Goal: Transaction & Acquisition: Book appointment/travel/reservation

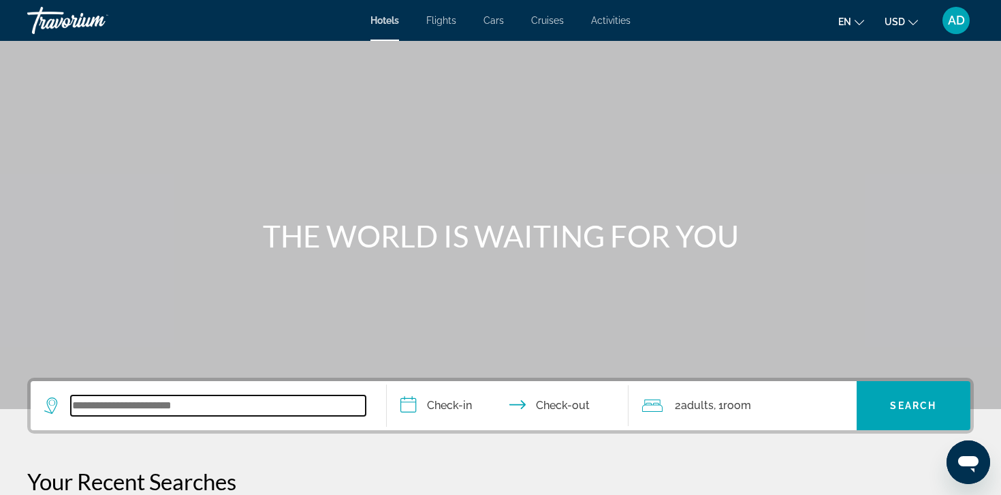
click at [178, 407] on input "Search widget" at bounding box center [218, 405] width 295 height 20
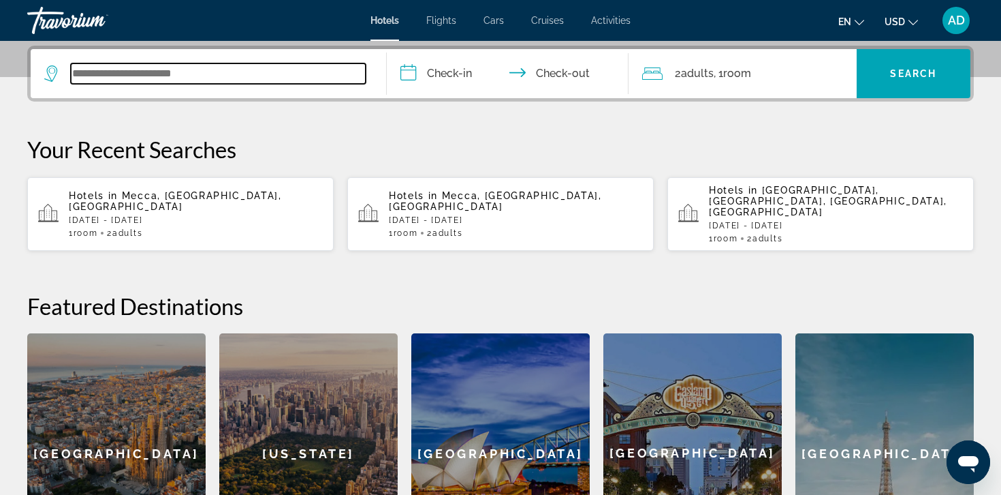
scroll to position [333, 0]
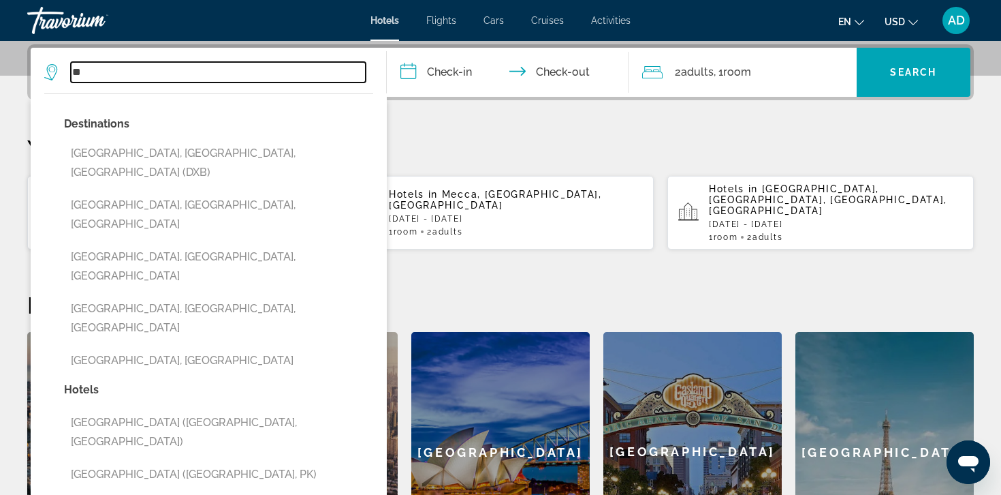
type input "*"
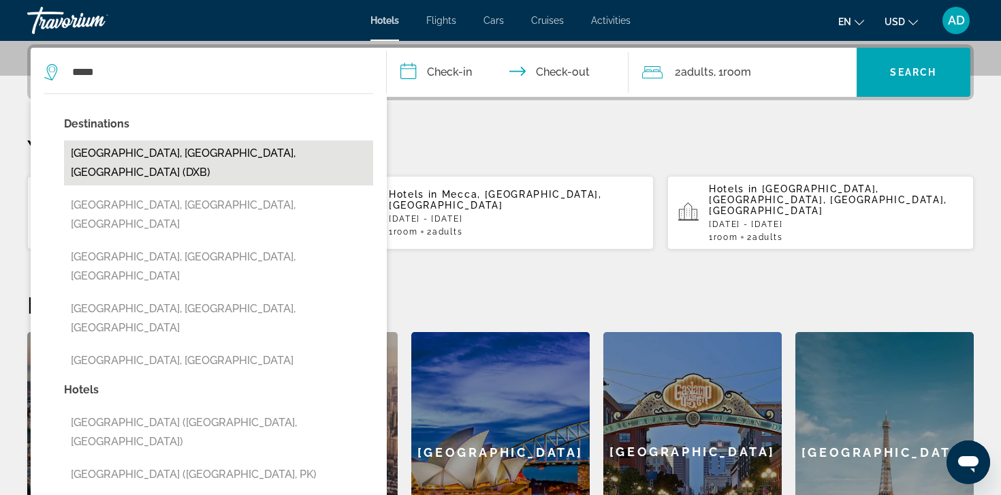
click at [144, 159] on button "[GEOGRAPHIC_DATA], [GEOGRAPHIC_DATA], [GEOGRAPHIC_DATA] (DXB)" at bounding box center [218, 162] width 309 height 45
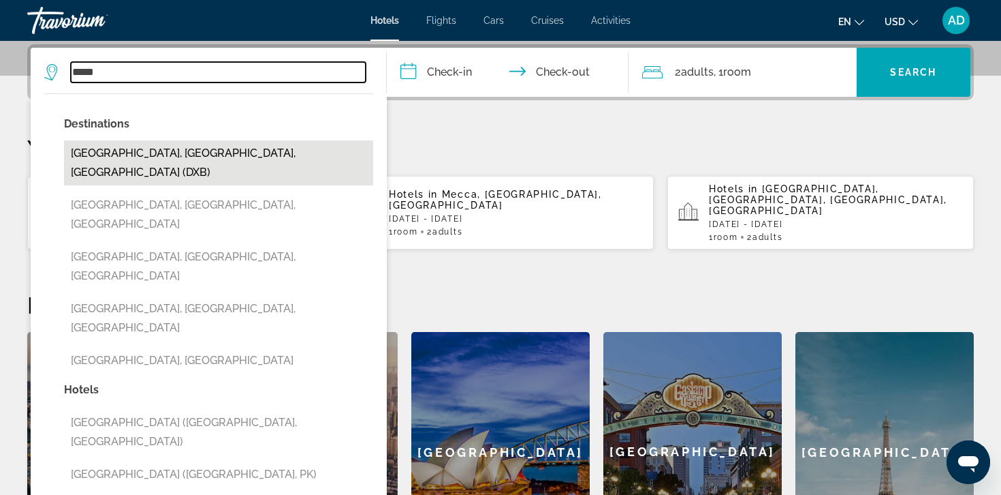
type input "**********"
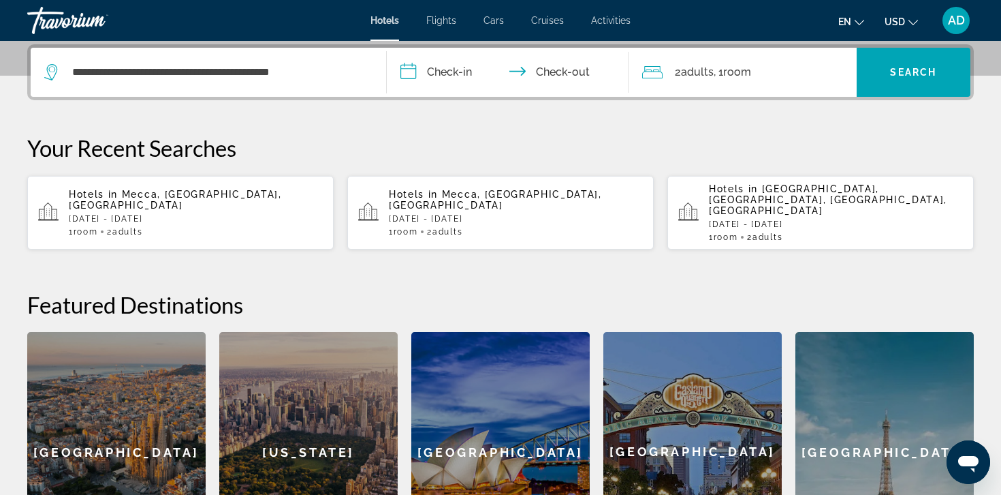
click at [438, 74] on input "**********" at bounding box center [510, 74] width 247 height 53
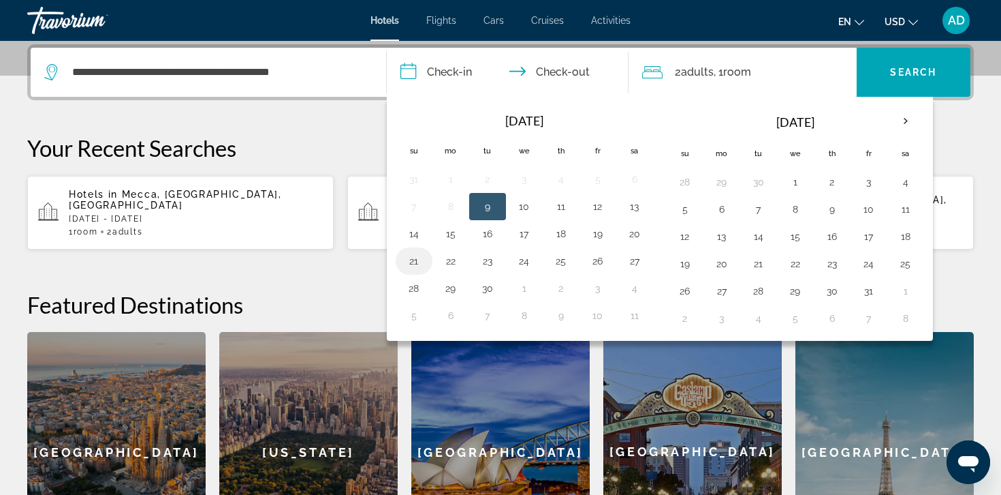
click at [414, 262] on button "21" at bounding box center [414, 260] width 22 height 19
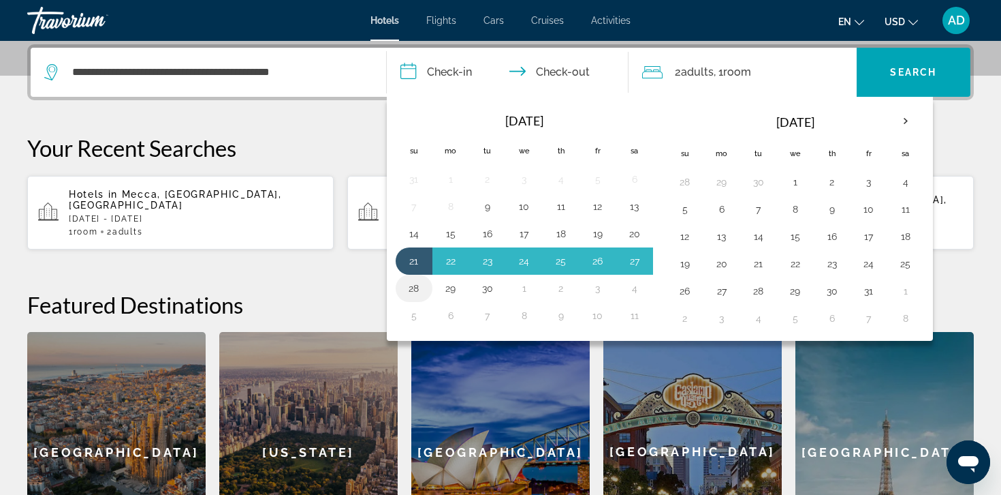
click at [416, 286] on button "28" at bounding box center [414, 288] width 22 height 19
type input "**********"
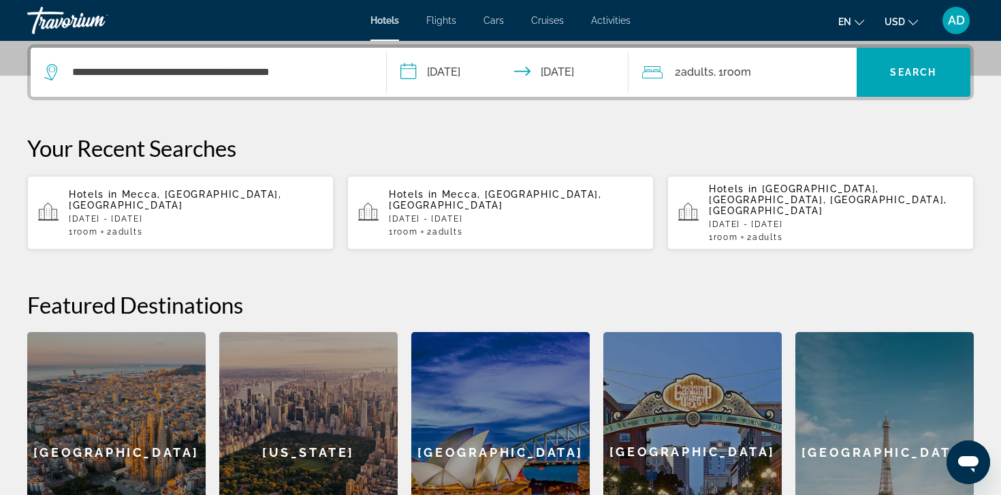
click at [706, 78] on span "Adults" at bounding box center [697, 71] width 33 height 13
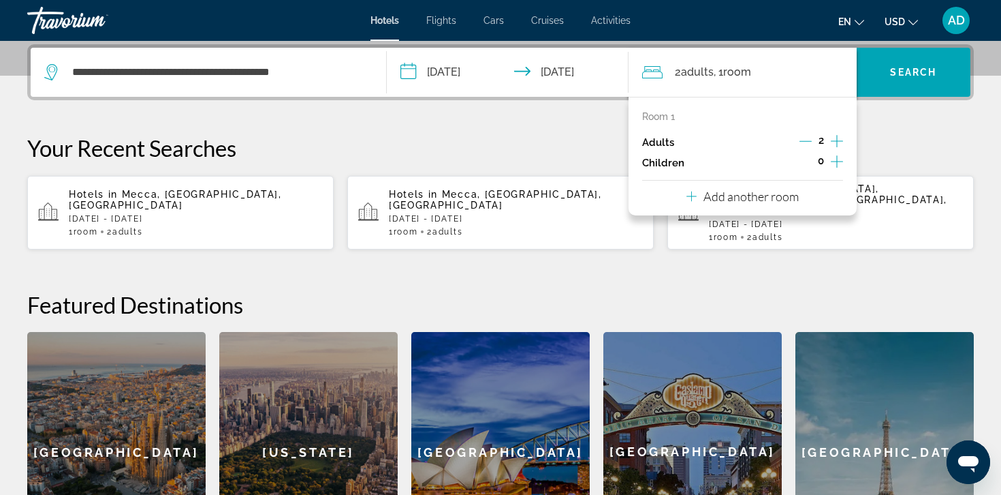
click at [732, 198] on p "Add another room" at bounding box center [751, 196] width 95 height 15
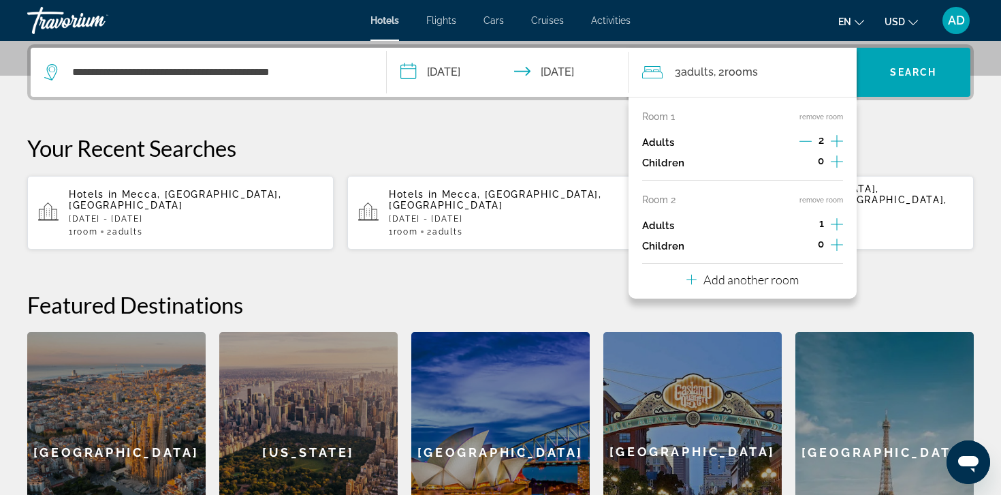
click at [722, 275] on p "Add another room" at bounding box center [751, 279] width 95 height 15
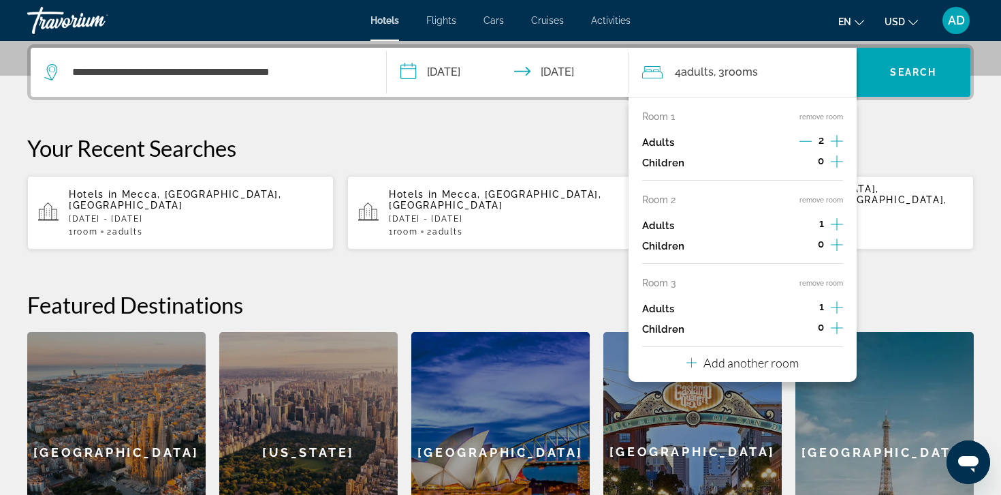
click at [724, 362] on p "Add another room" at bounding box center [751, 362] width 95 height 15
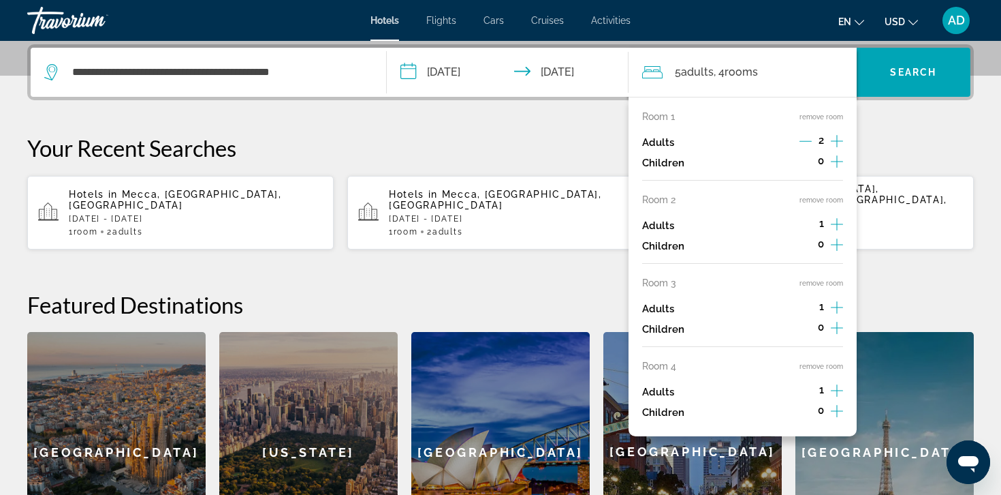
click at [832, 367] on button "remove room" at bounding box center [822, 366] width 44 height 9
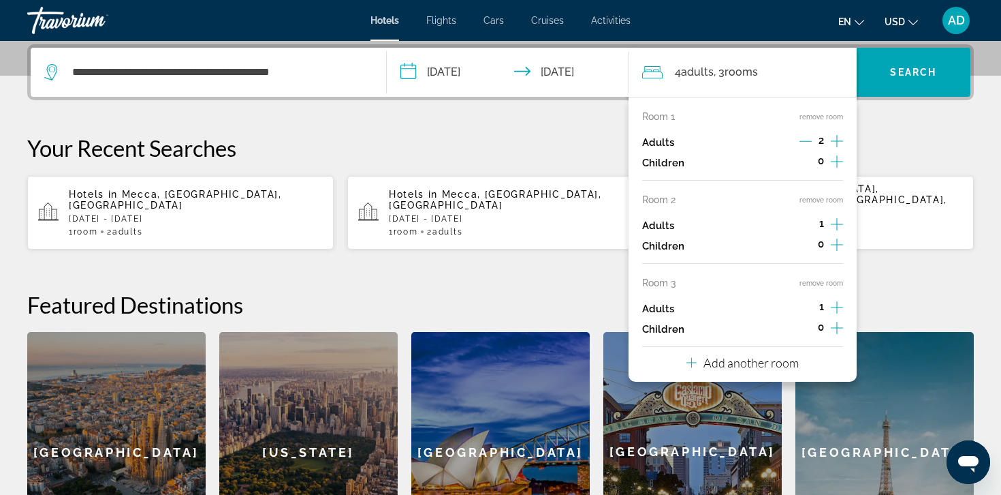
click at [829, 288] on div "Room 3 remove room Adults 1 Children 0" at bounding box center [742, 308] width 201 height 62
click at [831, 281] on button "remove room" at bounding box center [822, 283] width 44 height 9
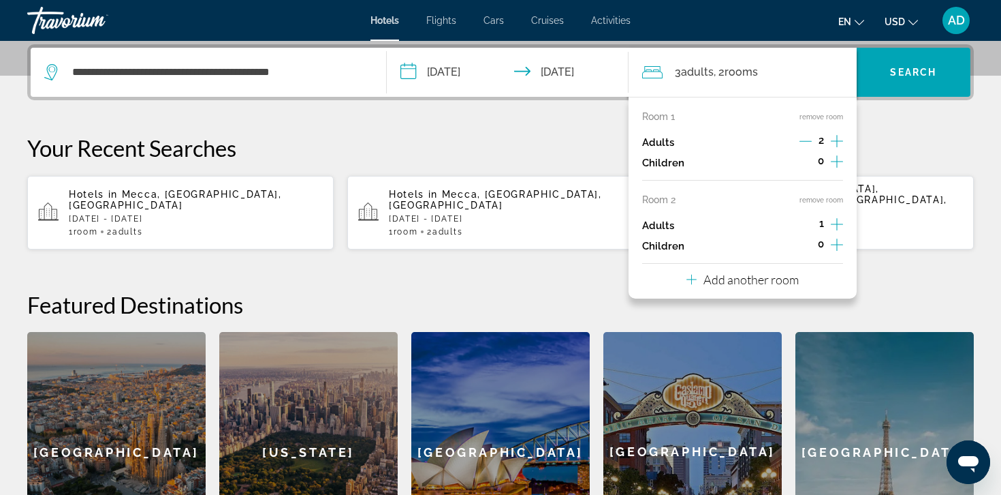
click at [819, 204] on div "Room 2 remove room" at bounding box center [742, 199] width 201 height 11
click at [818, 201] on button "remove room" at bounding box center [822, 199] width 44 height 9
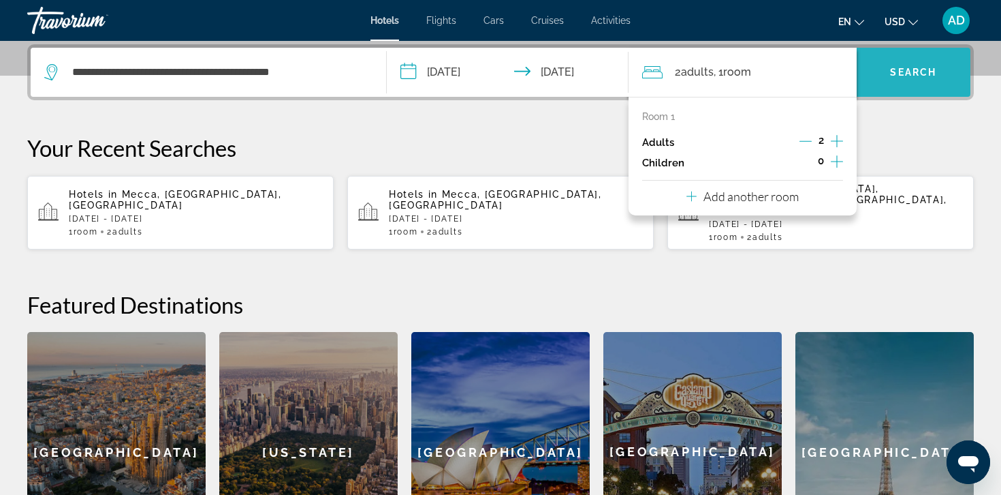
click at [911, 76] on span "Search" at bounding box center [913, 72] width 46 height 11
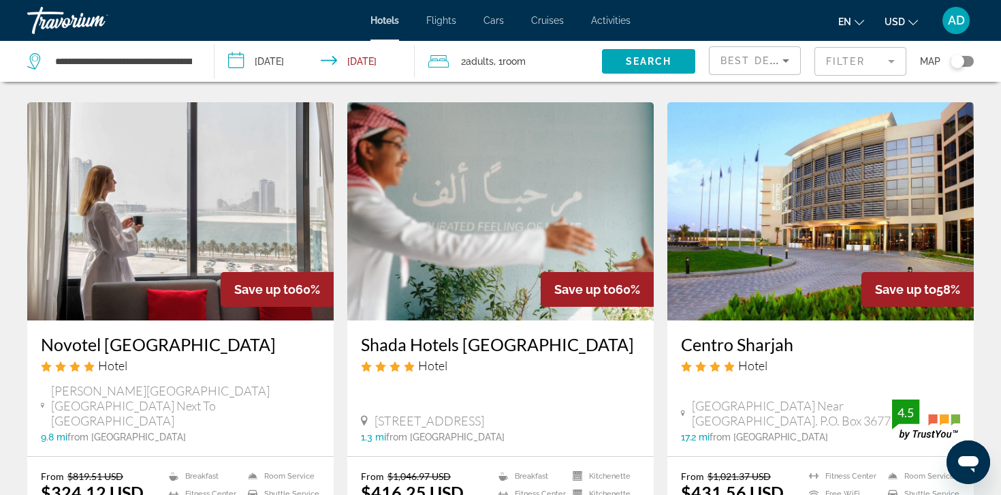
scroll to position [1099, 0]
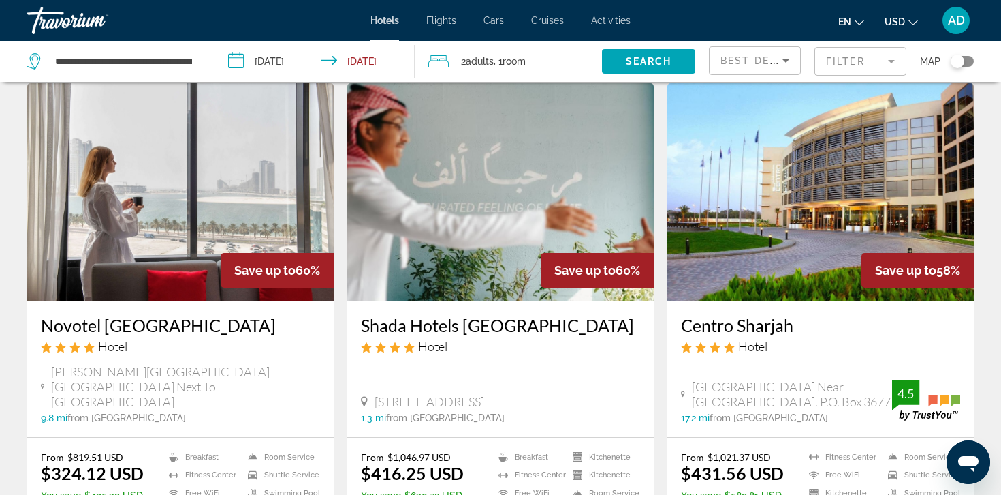
click at [864, 59] on mat-form-field "Filter" at bounding box center [861, 61] width 92 height 29
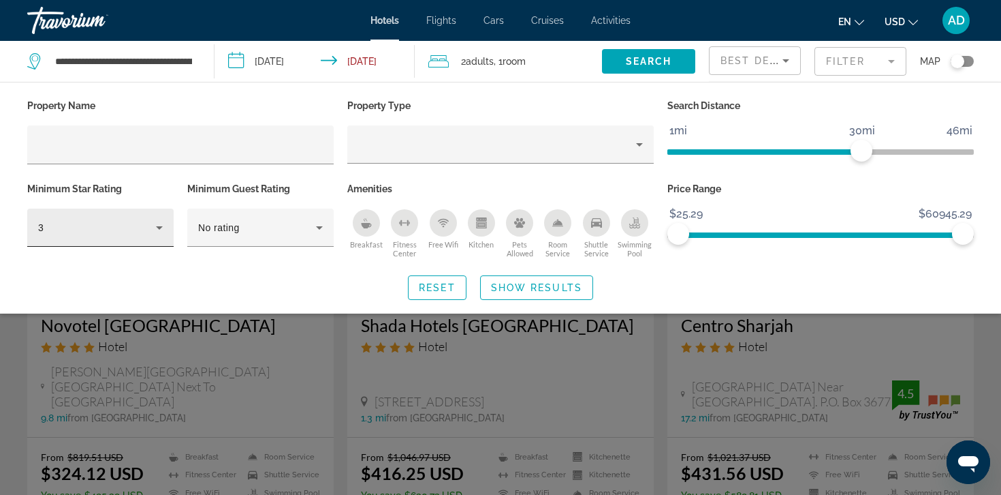
click at [149, 235] on div "3" at bounding box center [100, 227] width 125 height 38
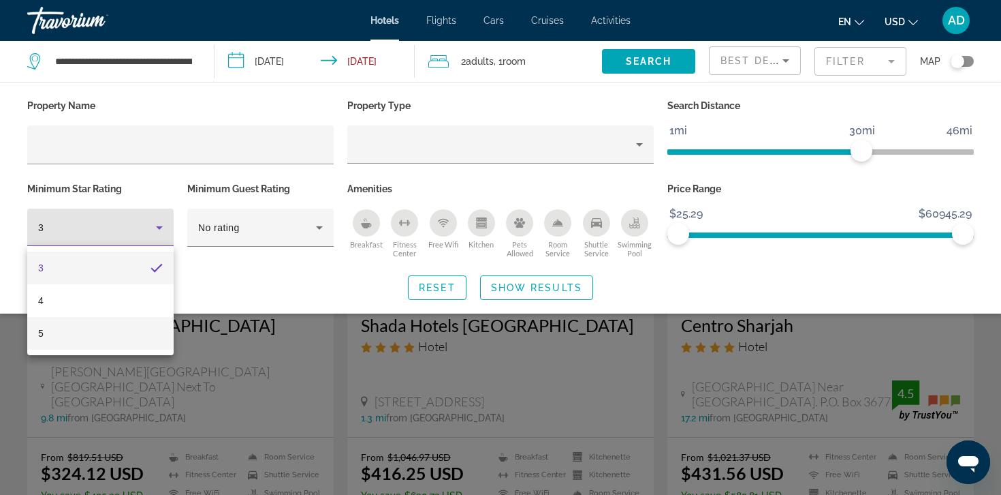
click at [134, 330] on mat-option "5" at bounding box center [100, 333] width 146 height 33
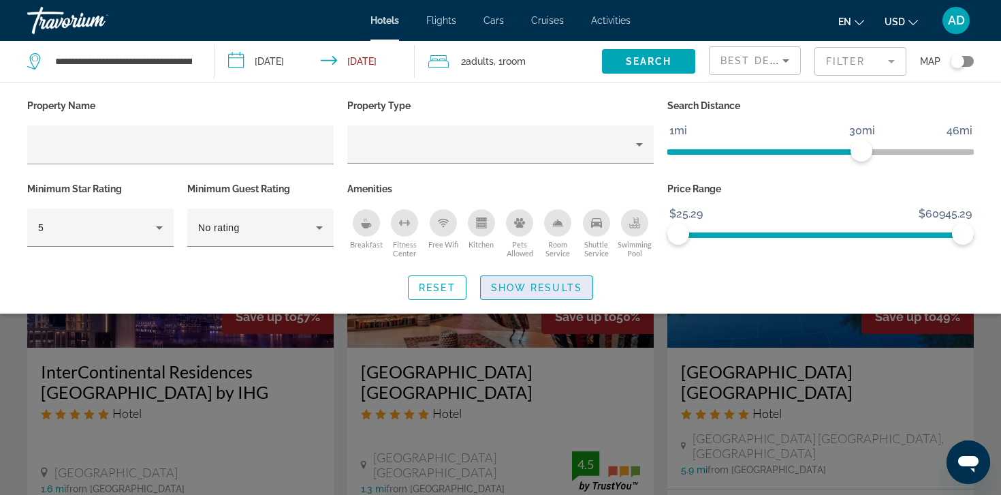
click at [486, 291] on span "Search widget" at bounding box center [537, 287] width 112 height 33
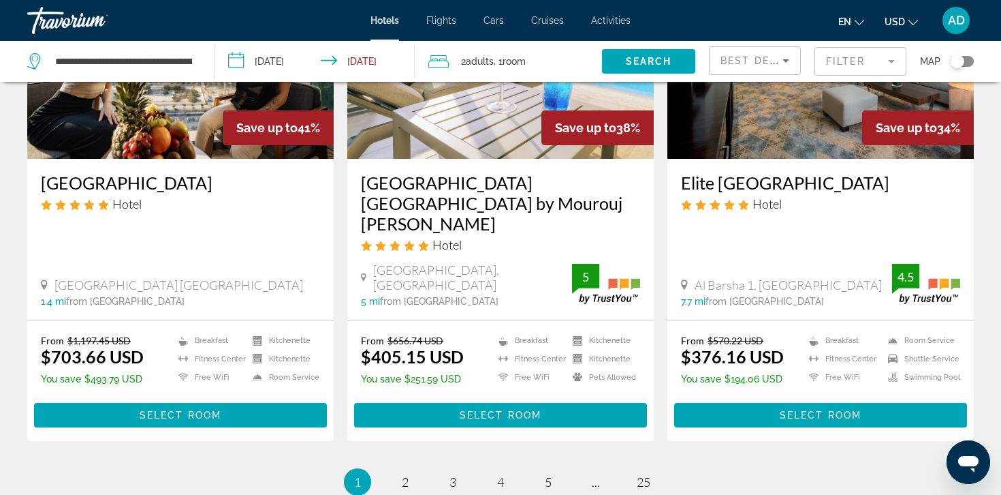
scroll to position [1866, 0]
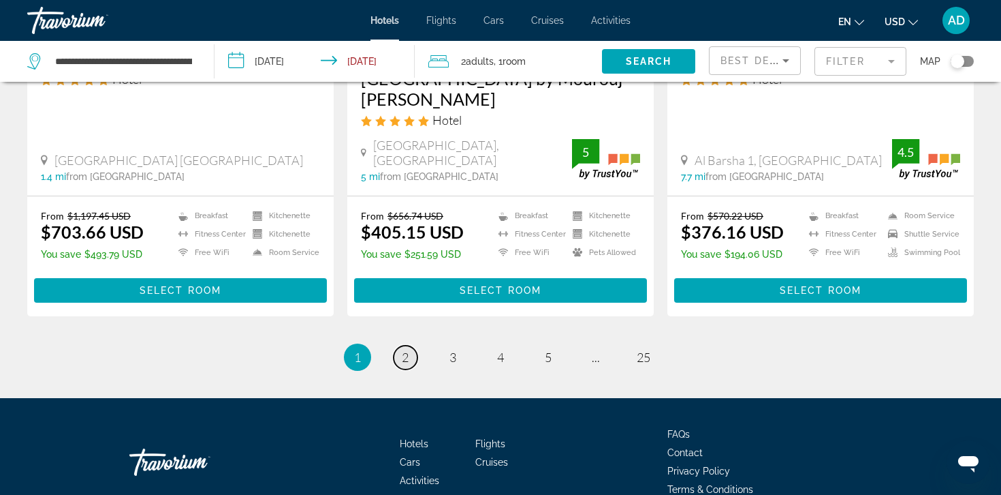
click at [402, 349] on span "2" at bounding box center [405, 356] width 7 height 15
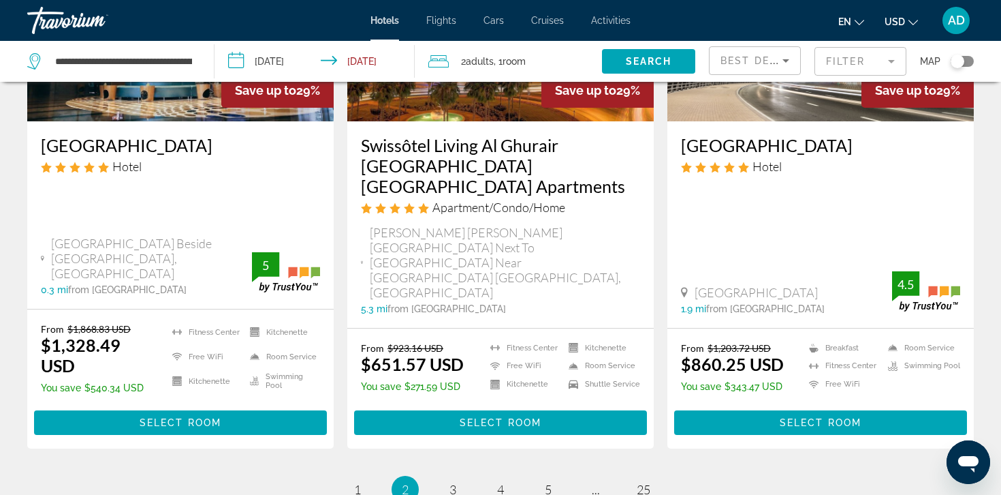
scroll to position [1860, 0]
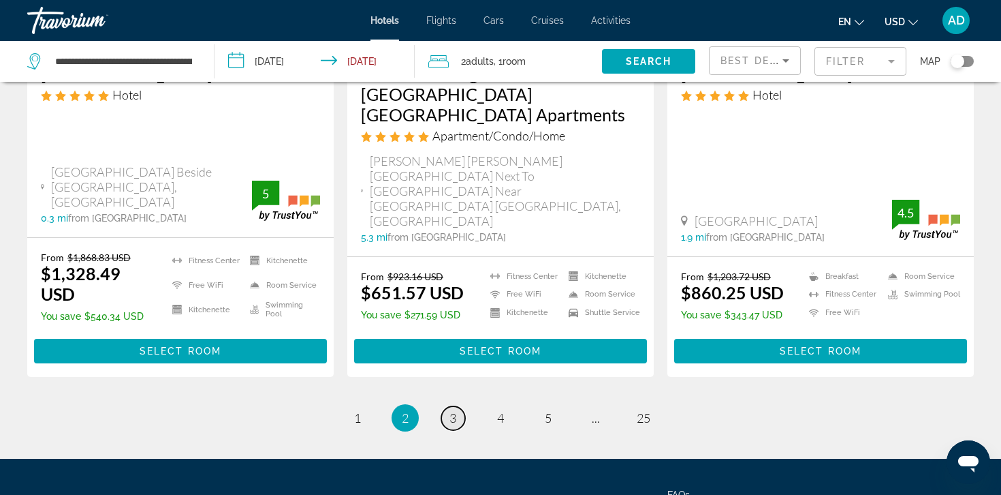
click at [454, 410] on span "3" at bounding box center [453, 417] width 7 height 15
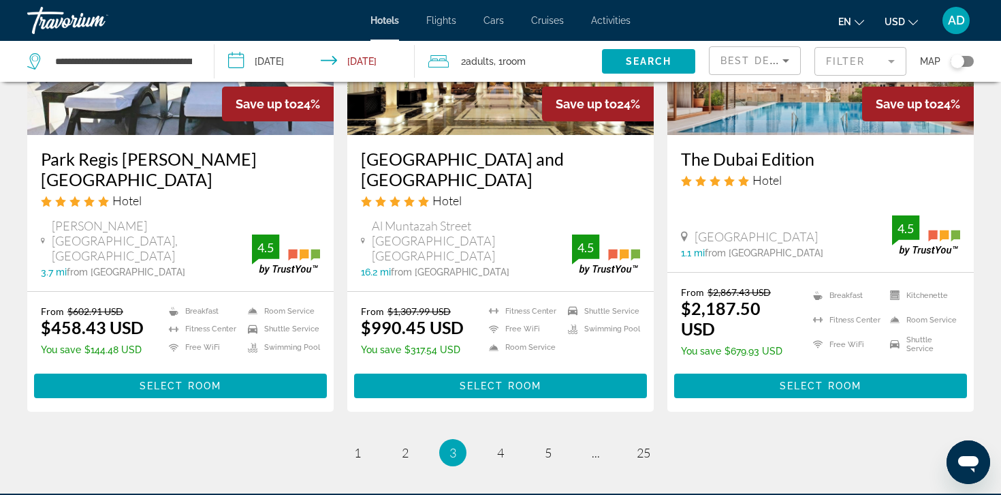
scroll to position [1838, 0]
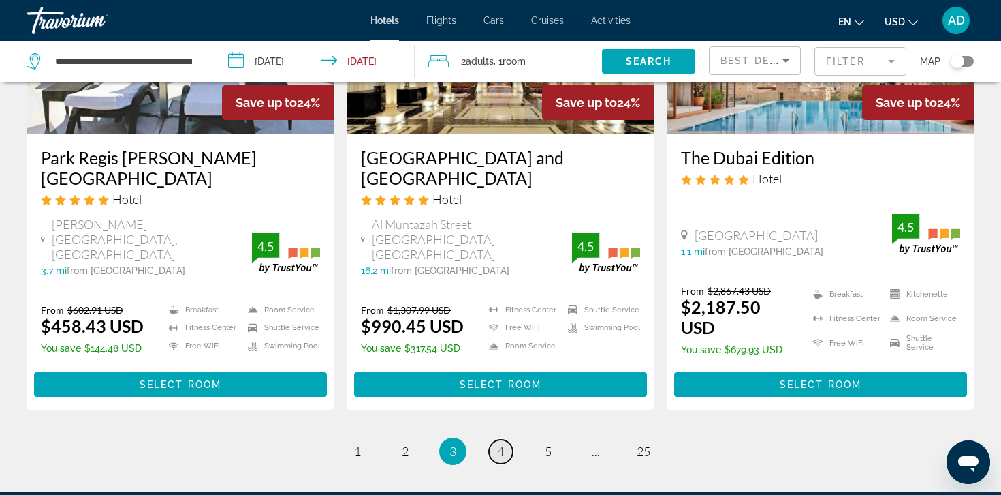
click at [495, 439] on link "page 4" at bounding box center [501, 451] width 24 height 24
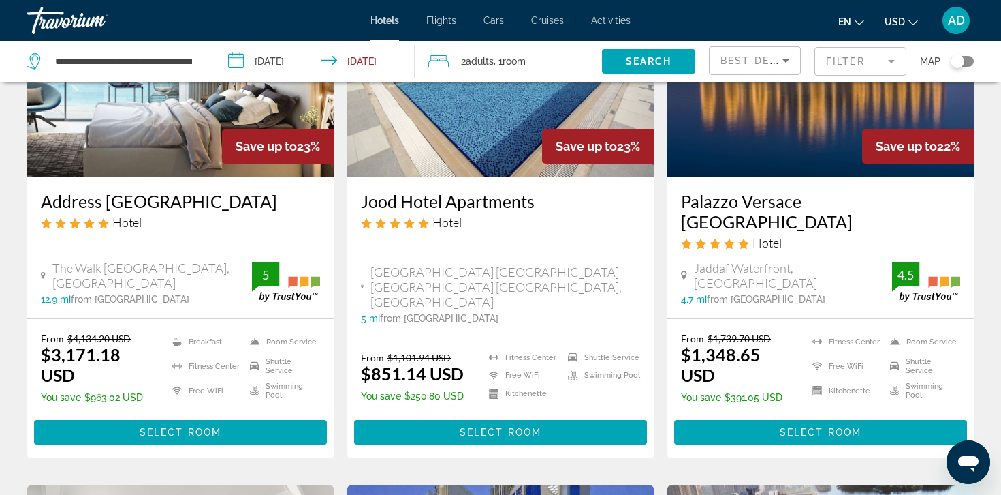
scroll to position [685, 0]
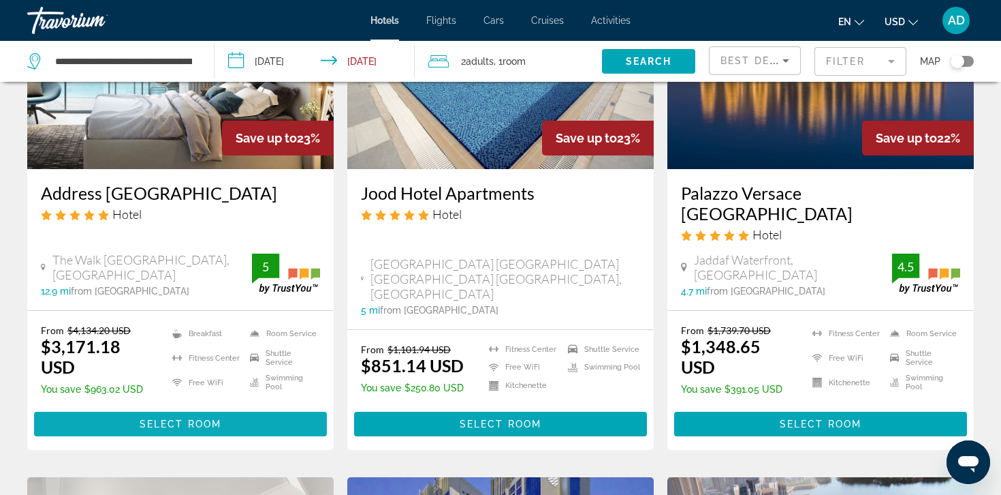
click at [197, 418] on span "Select Room" at bounding box center [181, 423] width 82 height 11
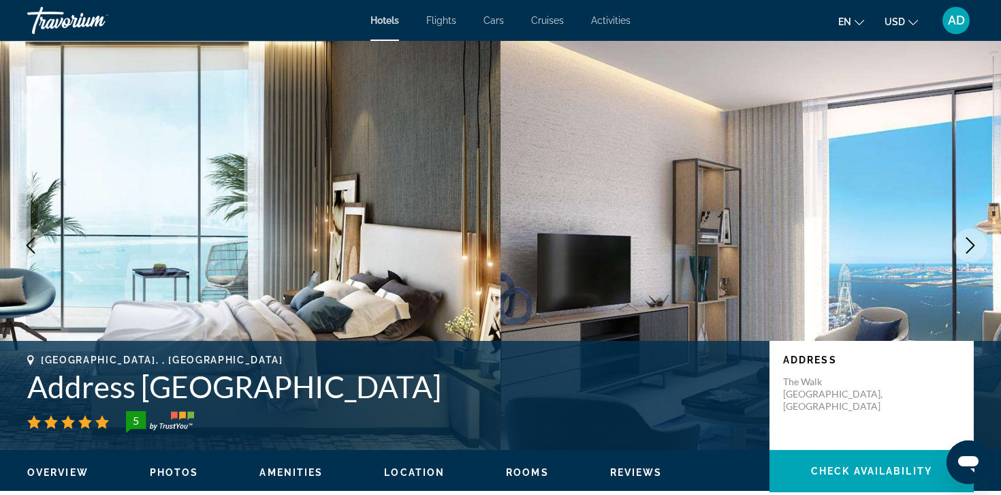
click at [980, 246] on button "Next image" at bounding box center [971, 245] width 34 height 34
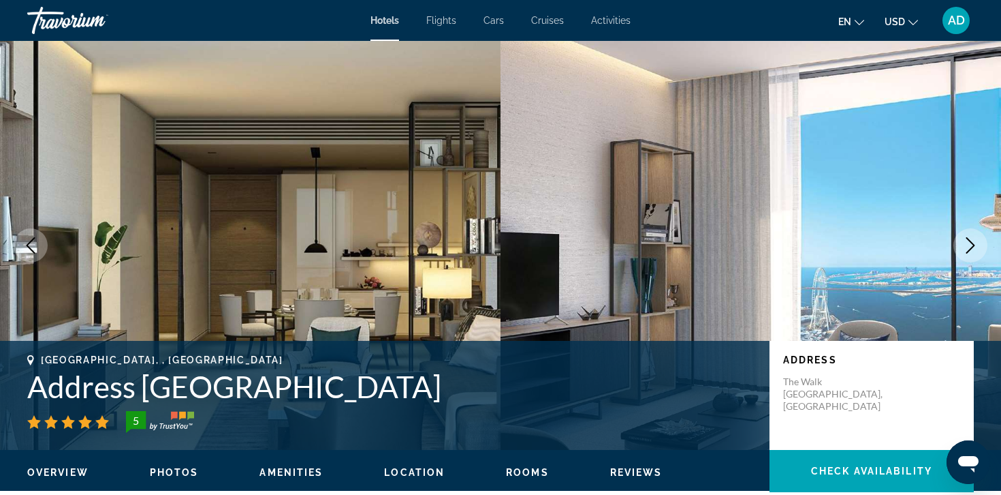
click at [980, 246] on button "Next image" at bounding box center [971, 245] width 34 height 34
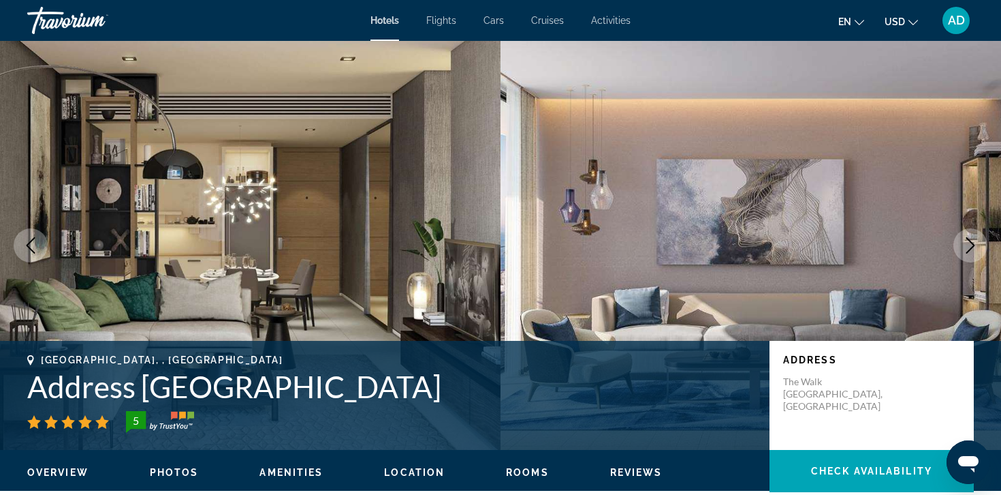
click at [981, 247] on button "Next image" at bounding box center [971, 245] width 34 height 34
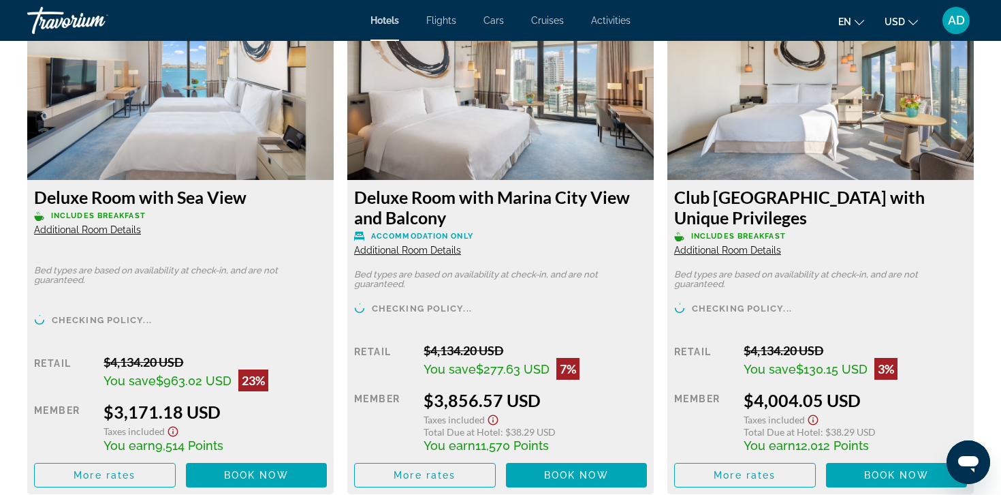
scroll to position [1930, 0]
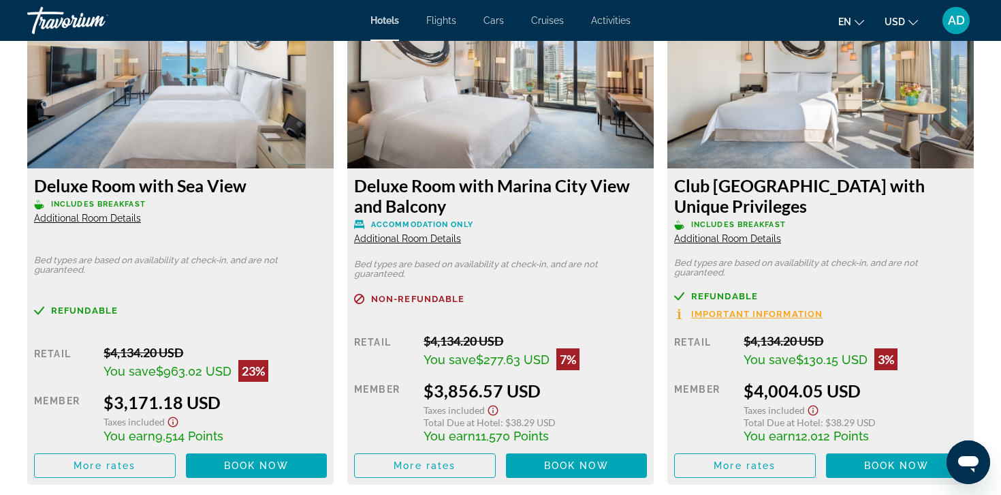
click at [176, 438] on span "9,514 Points" at bounding box center [189, 435] width 68 height 14
drag, startPoint x: 176, startPoint y: 438, endPoint x: 157, endPoint y: 437, distance: 19.1
click at [157, 437] on span "9,514 Points" at bounding box center [189, 435] width 68 height 14
click at [445, 20] on span "Flights" at bounding box center [441, 20] width 30 height 11
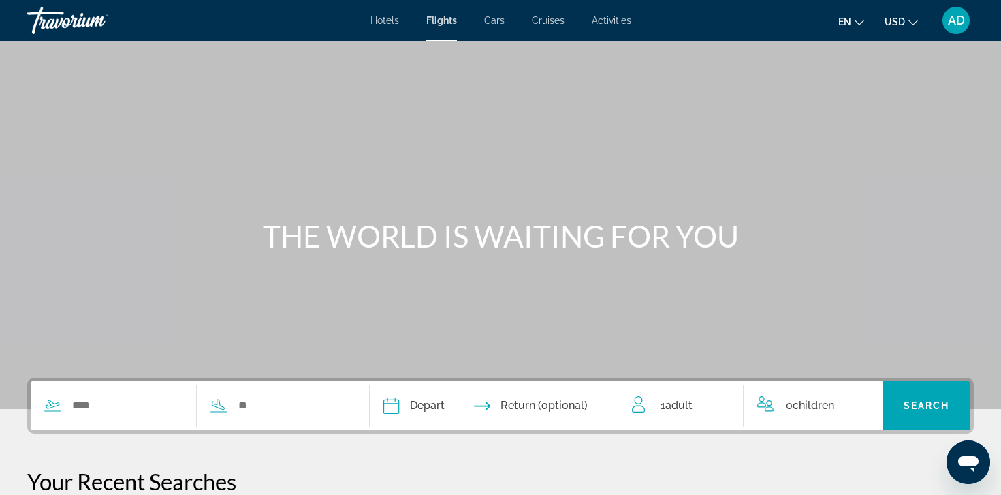
click at [497, 21] on span "Cars" at bounding box center [494, 20] width 20 height 11
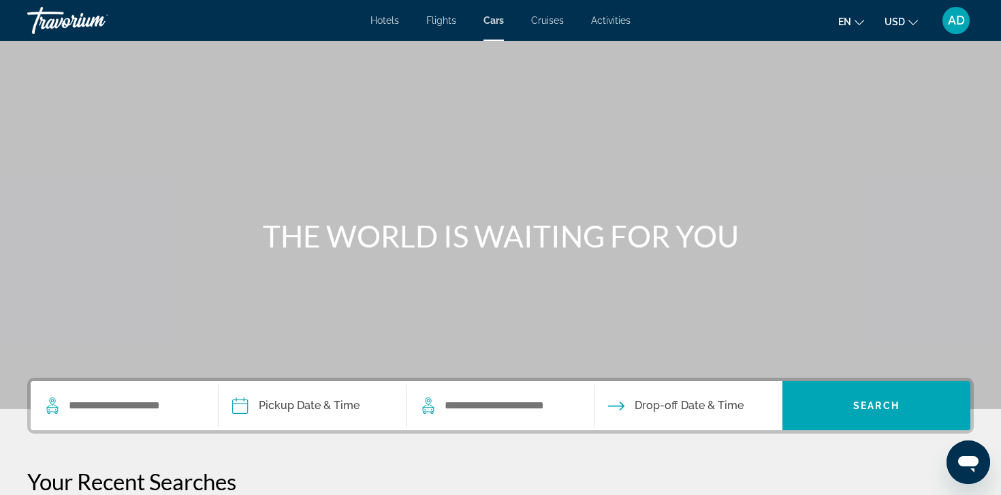
click at [551, 20] on span "Cruises" at bounding box center [547, 20] width 33 height 11
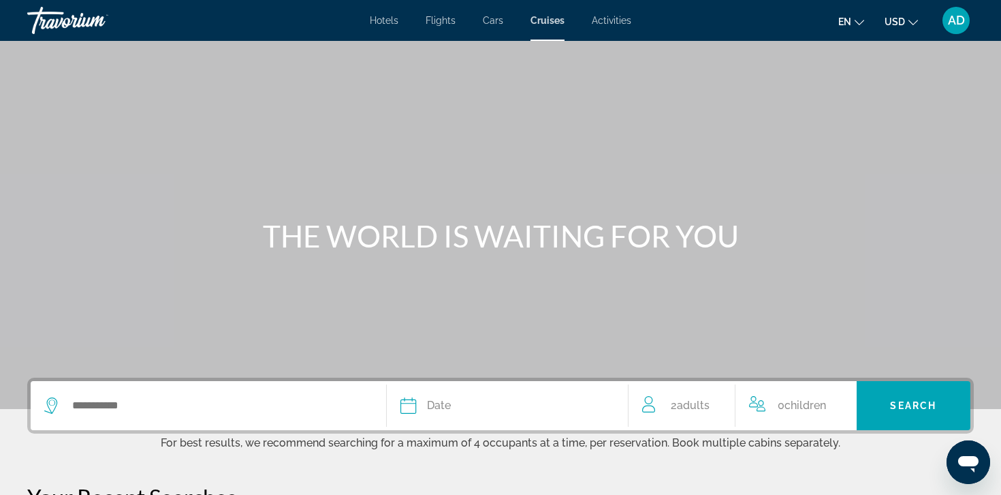
click at [603, 20] on span "Activities" at bounding box center [612, 20] width 40 height 11
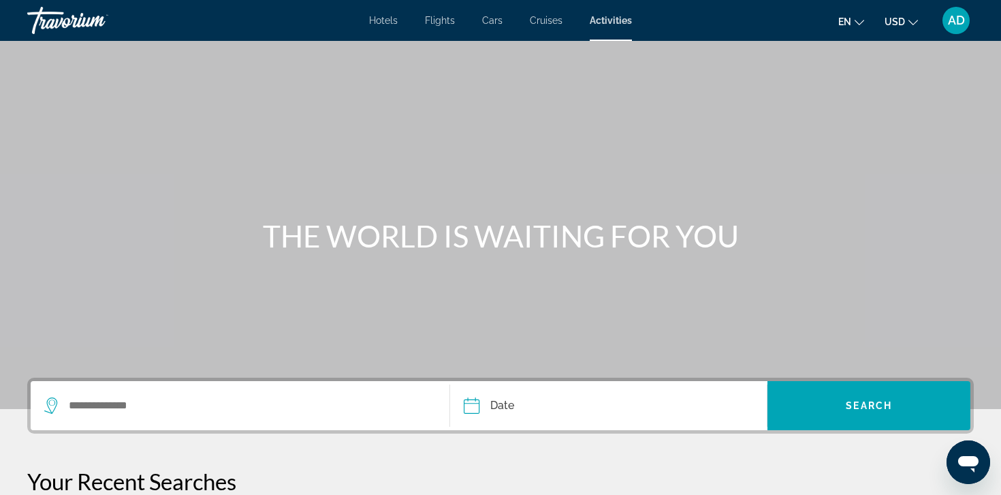
click at [959, 25] on span "AD" at bounding box center [956, 21] width 17 height 14
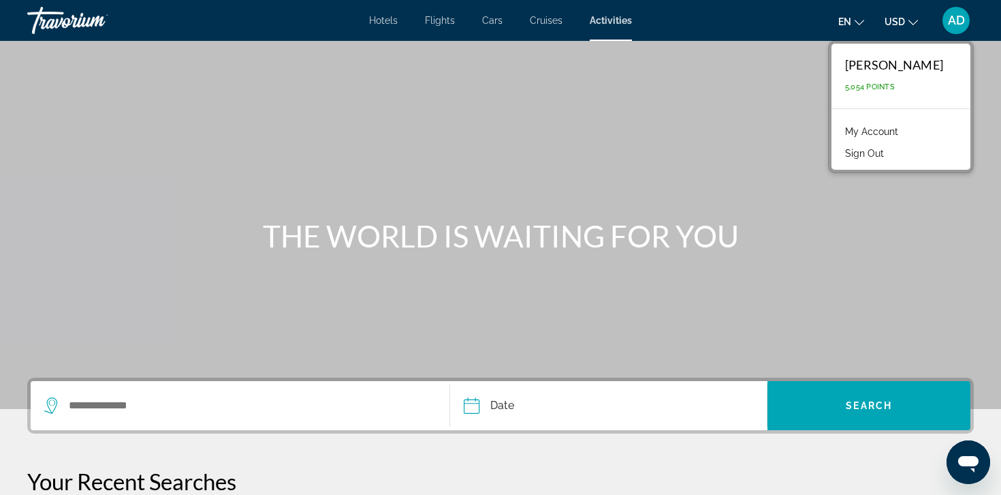
click at [871, 134] on link "My Account" at bounding box center [872, 132] width 67 height 18
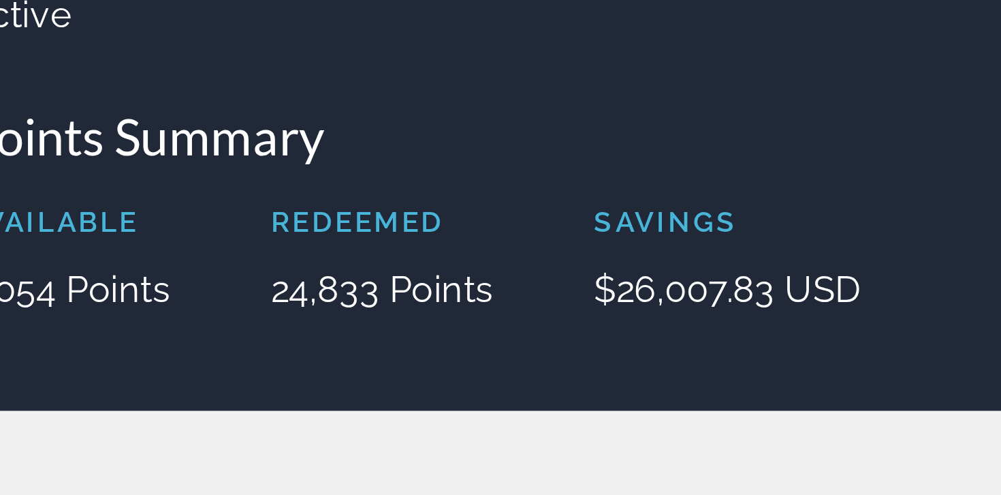
drag, startPoint x: 715, startPoint y: 268, endPoint x: 805, endPoint y: 264, distance: 90.7
click at [805, 264] on div "Available 5,054 Points Redeemed 24,833 Points Savings $26,007.83 USD" at bounding box center [740, 251] width 467 height 35
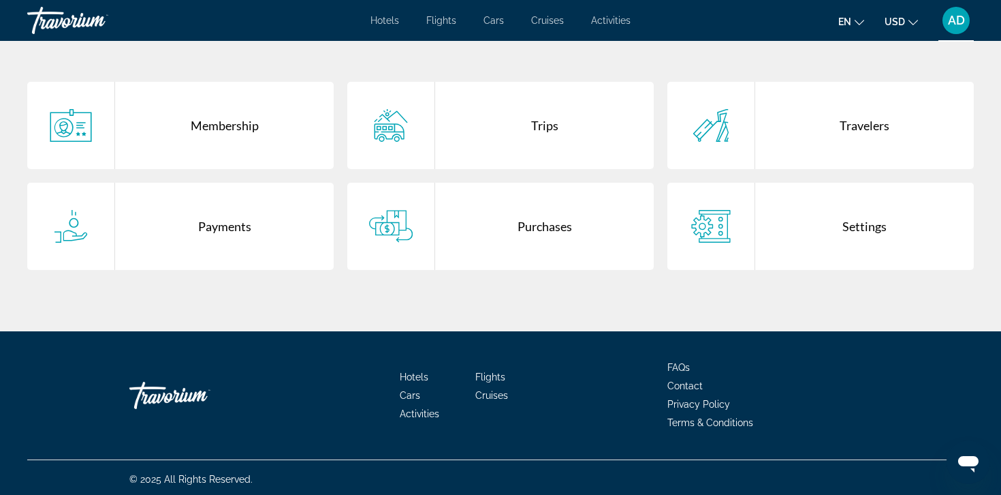
scroll to position [273, 0]
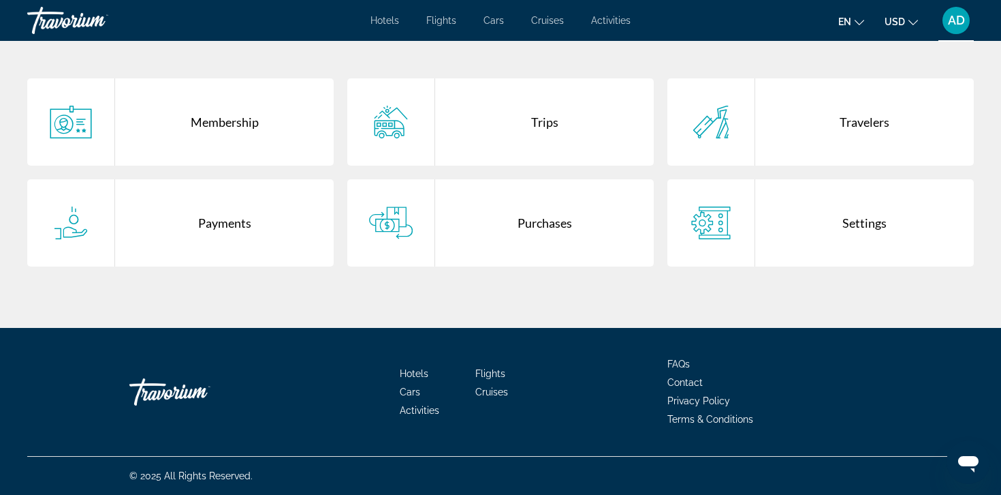
click at [477, 206] on div "Purchases" at bounding box center [544, 222] width 219 height 87
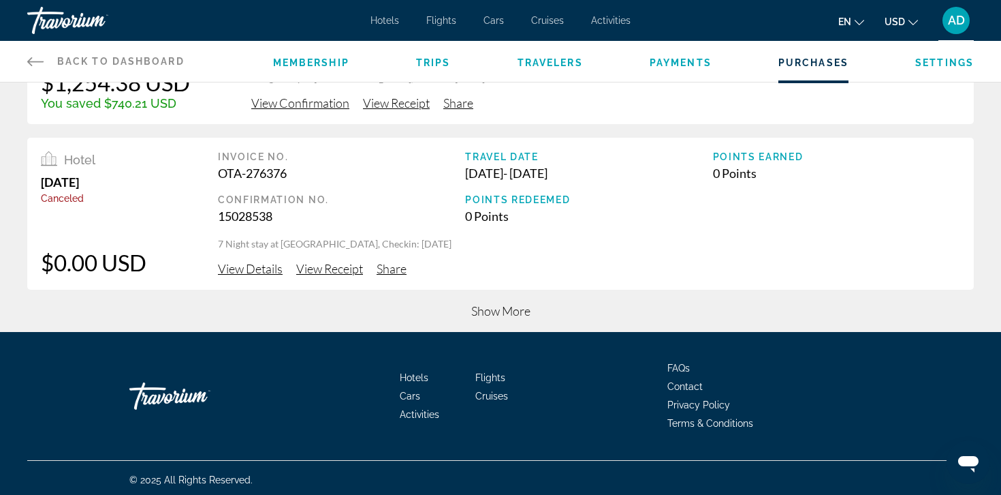
scroll to position [629, 0]
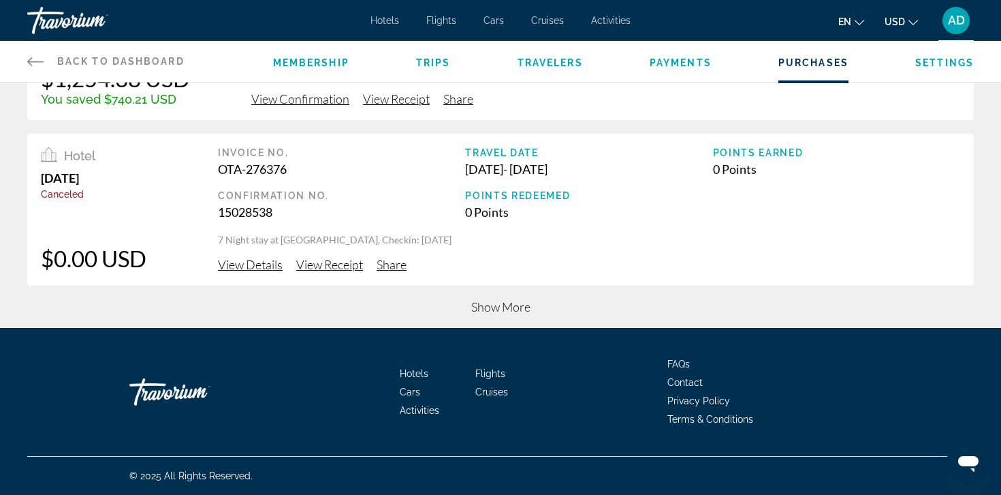
click at [484, 312] on span "Show More" at bounding box center [500, 306] width 59 height 15
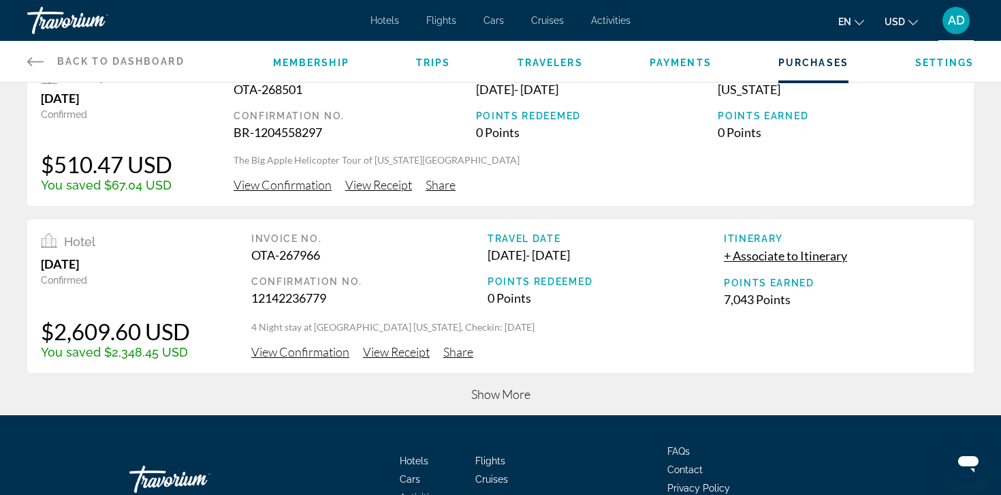
scroll to position [1443, 0]
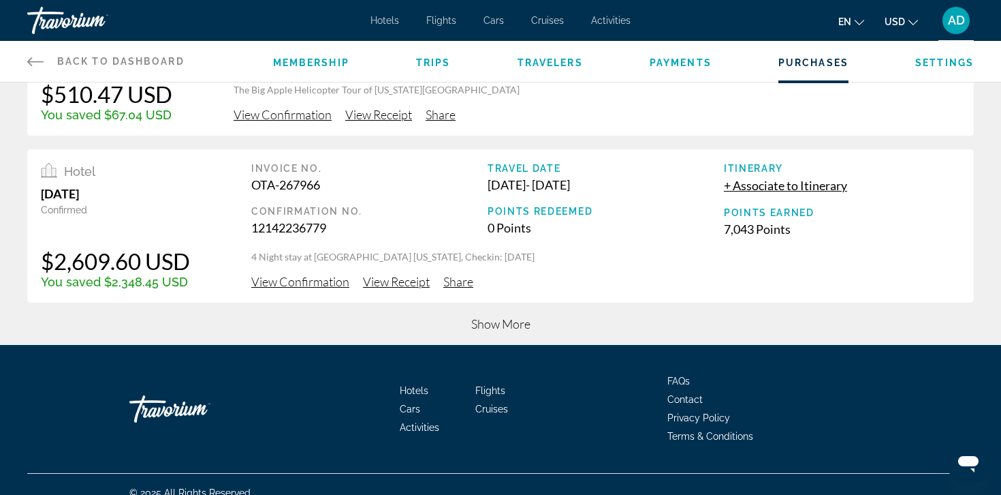
click at [469, 333] on div "Show More" at bounding box center [500, 330] width 947 height 29
click at [490, 325] on span "Show More" at bounding box center [500, 323] width 59 height 15
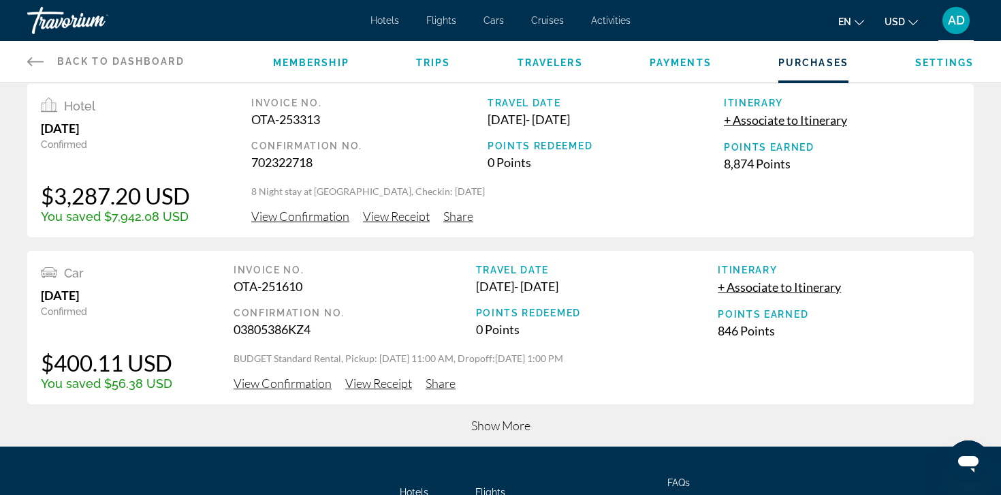
scroll to position [2178, 0]
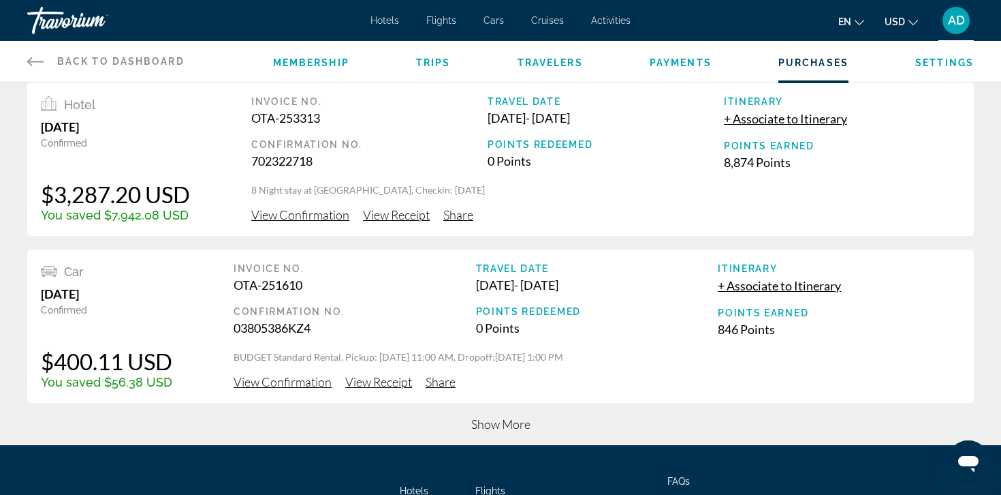
click at [439, 425] on div "Show More" at bounding box center [500, 430] width 947 height 29
click at [486, 422] on span "Show More" at bounding box center [500, 423] width 59 height 15
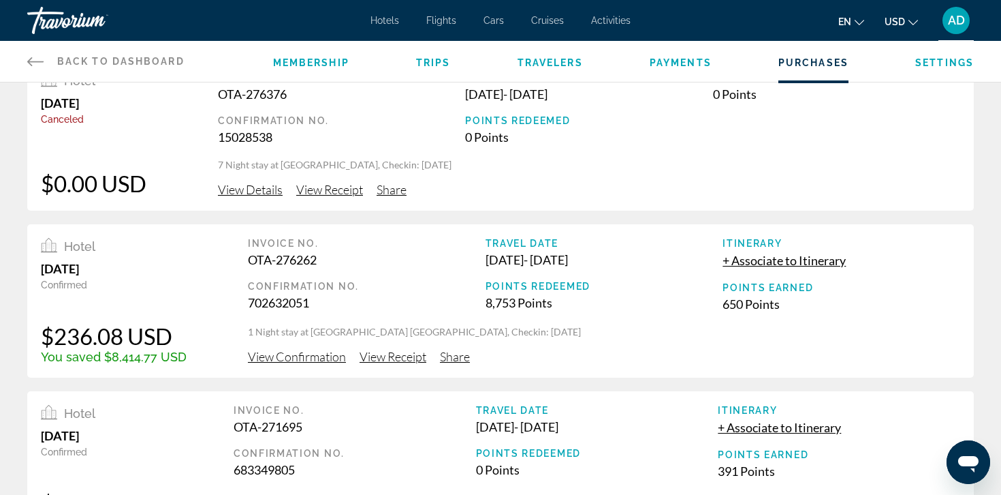
scroll to position [0, 0]
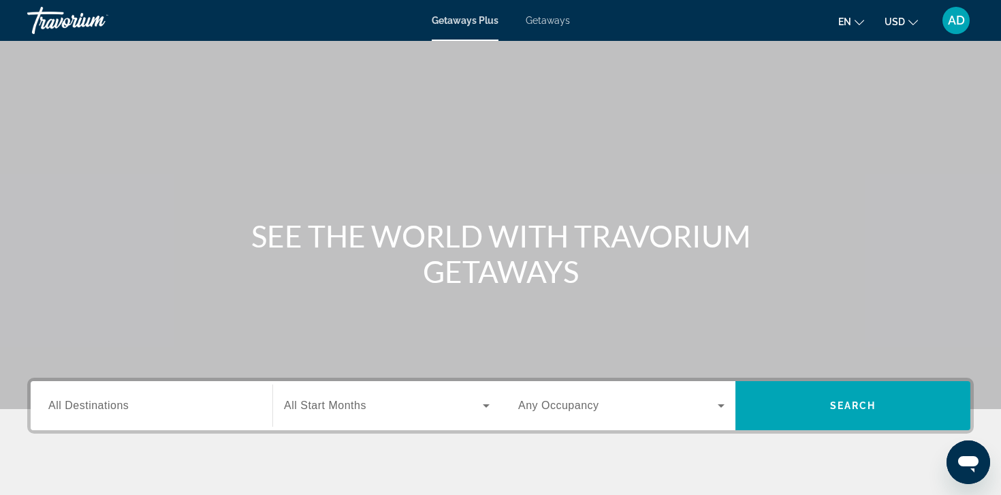
click at [118, 398] on input "Destination All Destinations" at bounding box center [151, 406] width 206 height 16
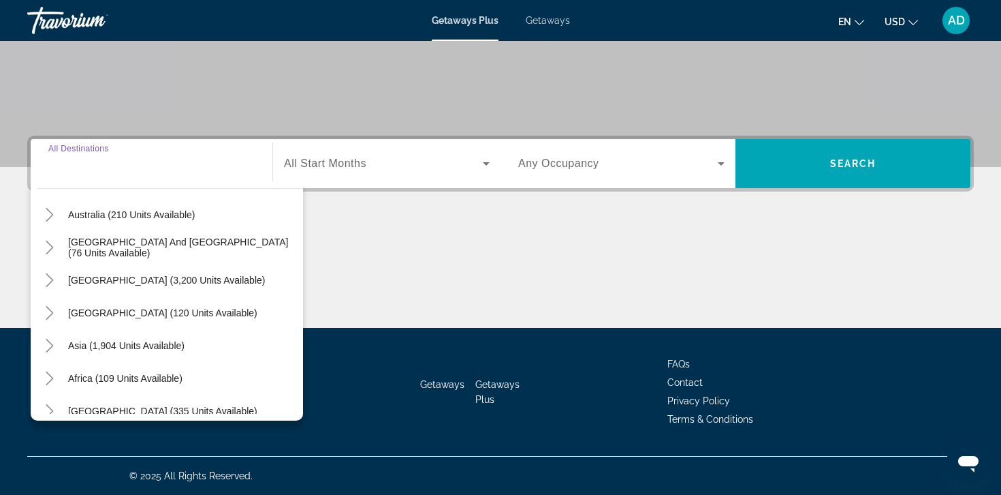
scroll to position [221, 0]
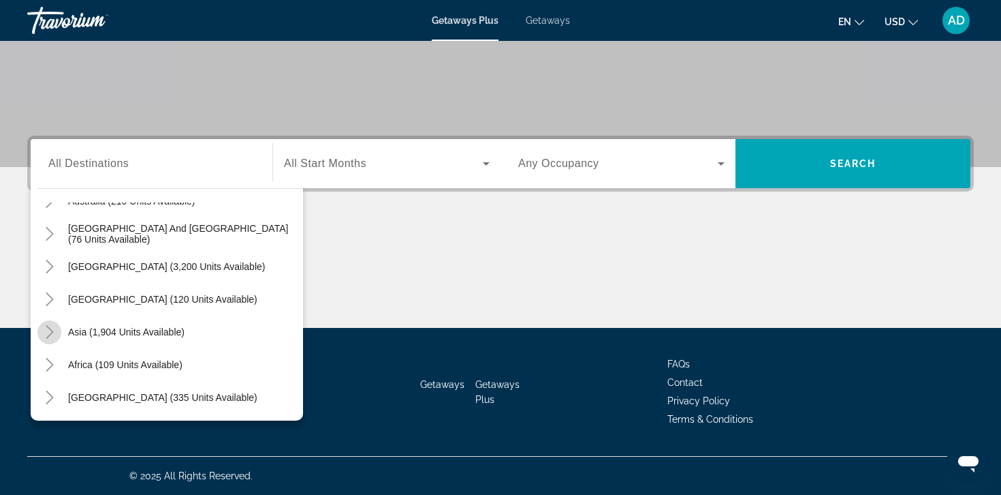
click at [44, 336] on icon "Toggle Asia (1,904 units available)" at bounding box center [50, 332] width 14 height 14
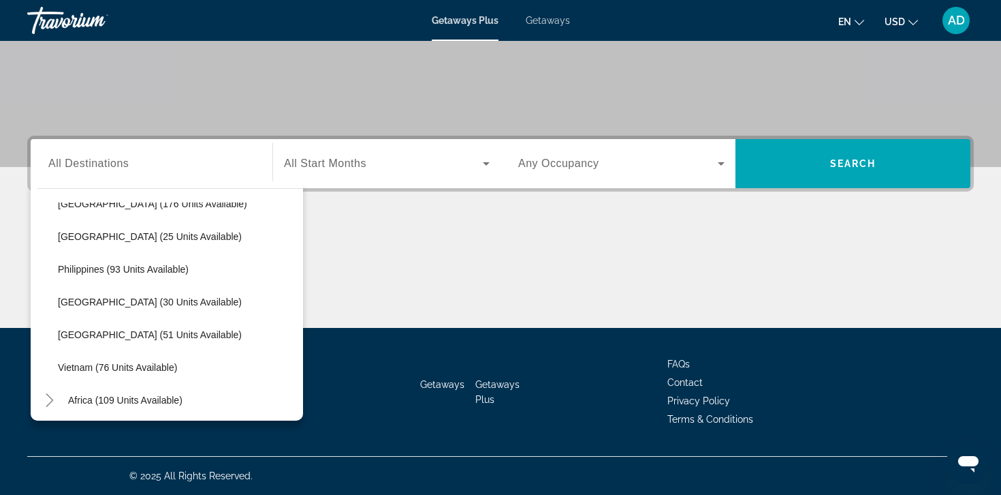
scroll to position [580, 0]
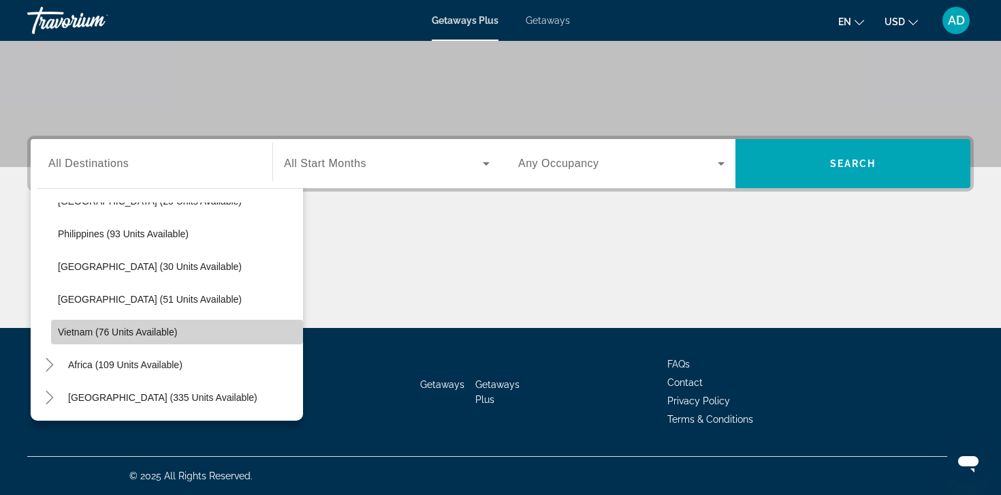
click at [112, 333] on span "Vietnam (76 units available)" at bounding box center [117, 331] width 119 height 11
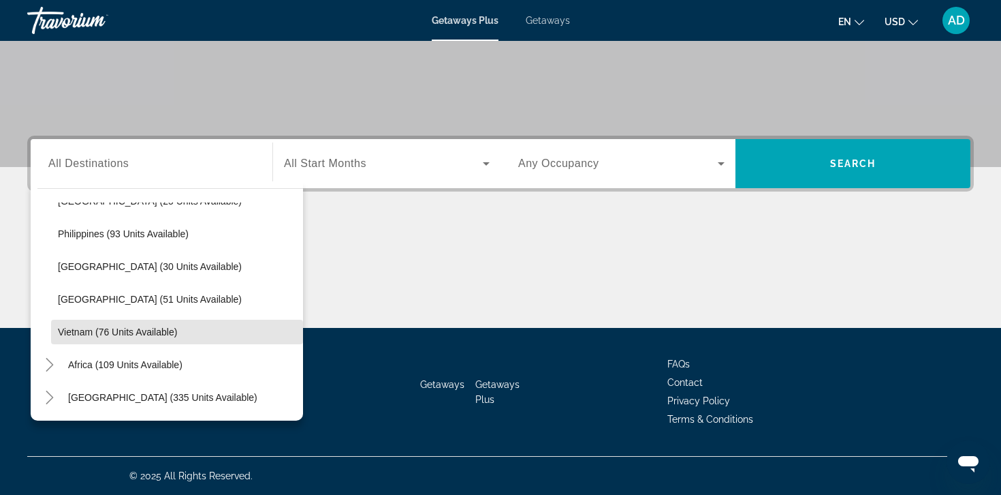
type input "**********"
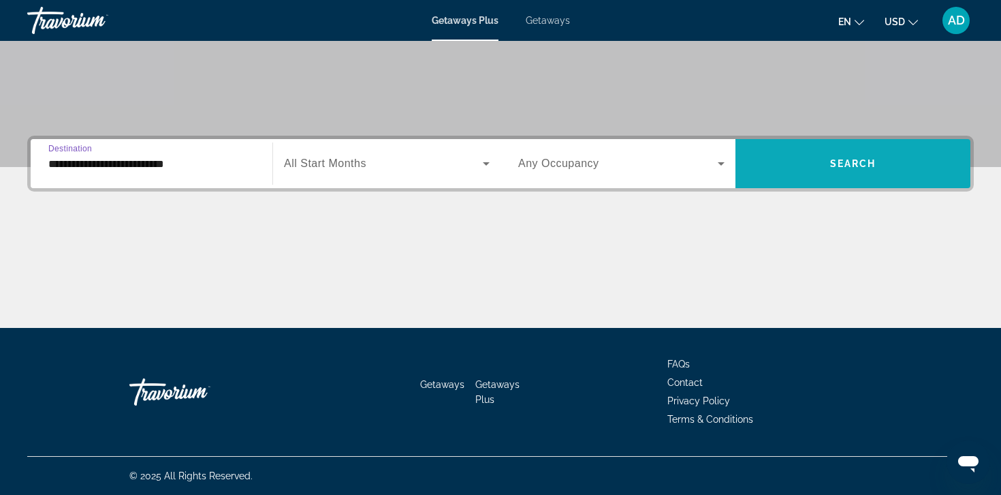
click at [774, 163] on span "Search widget" at bounding box center [853, 163] width 235 height 33
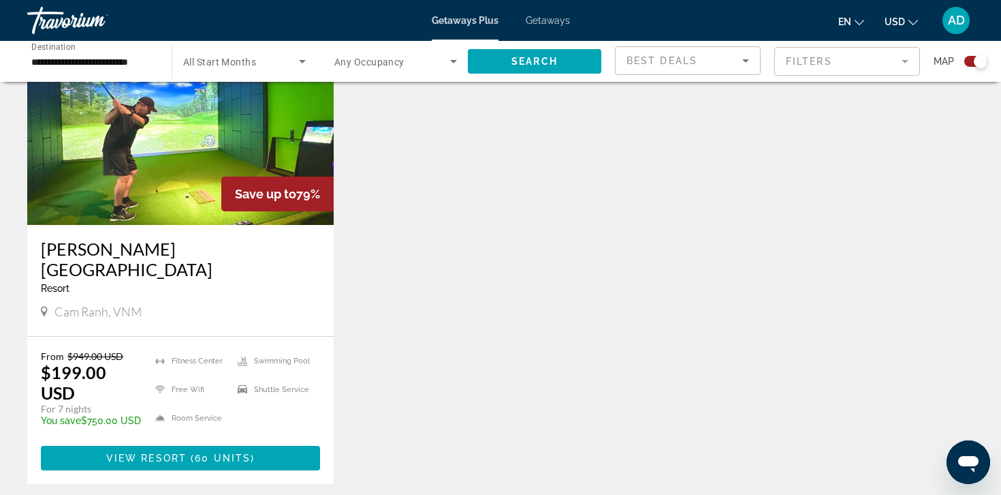
scroll to position [1024, 0]
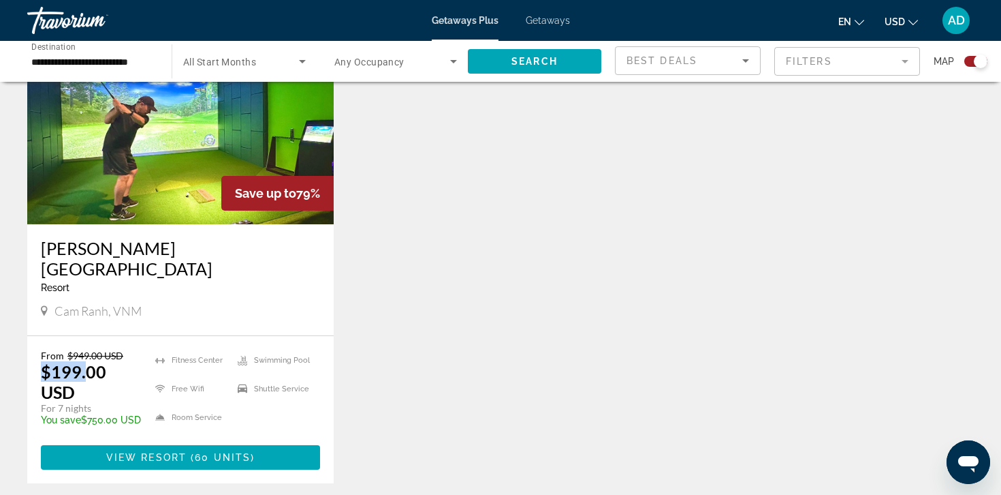
drag, startPoint x: 42, startPoint y: 334, endPoint x: 86, endPoint y: 339, distance: 43.9
click at [86, 361] on p "$199.00 USD" at bounding box center [91, 381] width 101 height 41
drag, startPoint x: 91, startPoint y: 354, endPoint x: 40, endPoint y: 354, distance: 51.1
click at [40, 354] on div "From $949.00 USD $199.00 USD For 7 nights You save $750.00 USD temp 1 Fitness C…" at bounding box center [180, 409] width 307 height 147
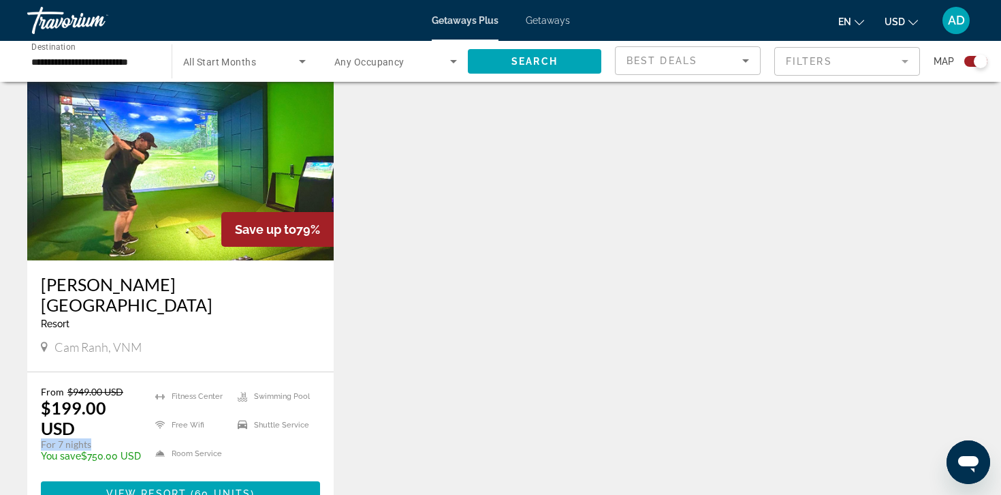
scroll to position [990, 0]
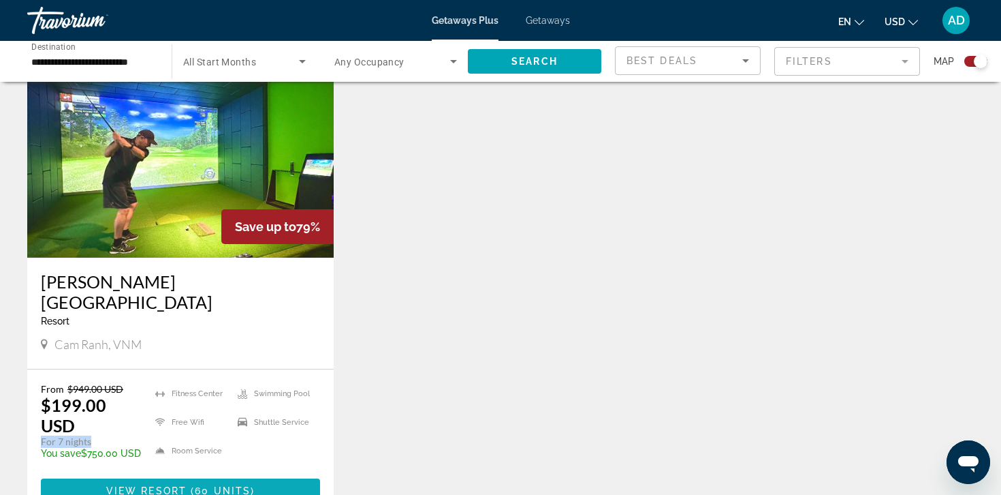
click at [189, 485] on span "Main content" at bounding box center [189, 490] width 4 height 11
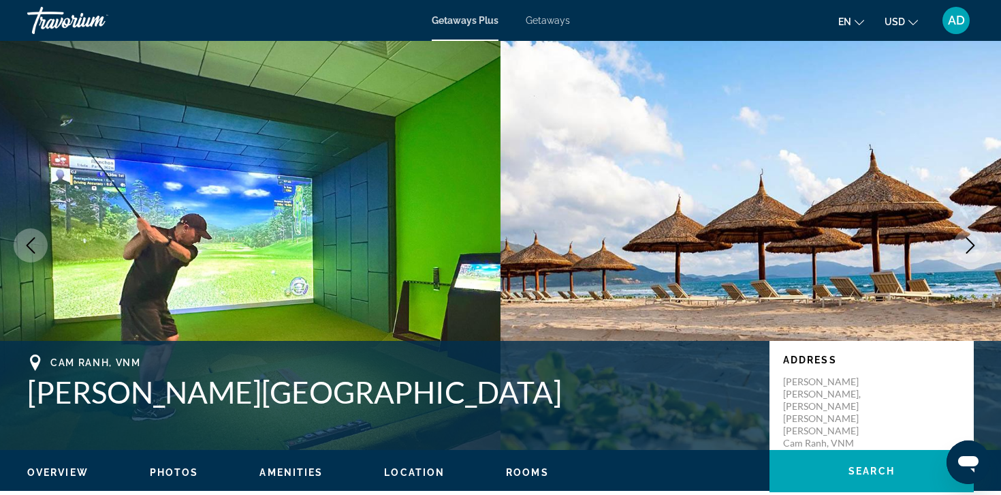
click at [976, 248] on icon "Next image" at bounding box center [970, 245] width 16 height 16
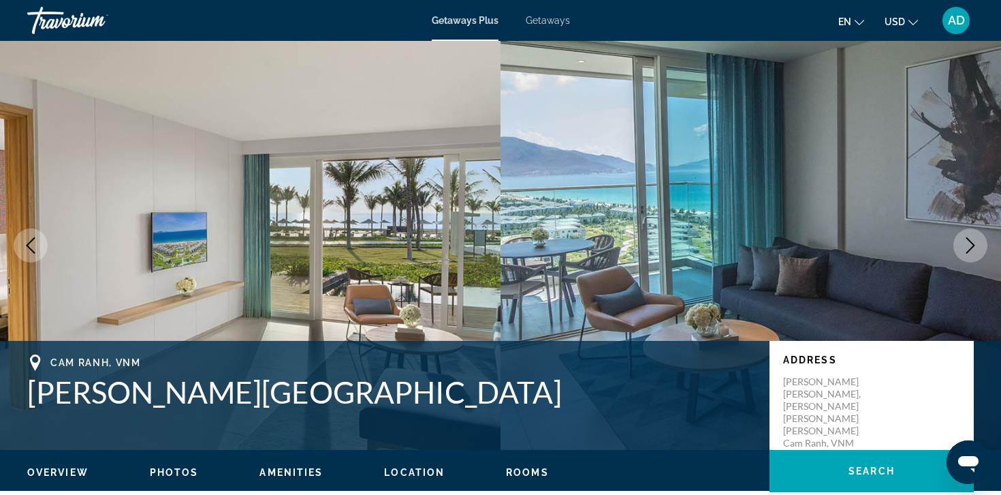
click at [976, 248] on icon "Next image" at bounding box center [970, 245] width 16 height 16
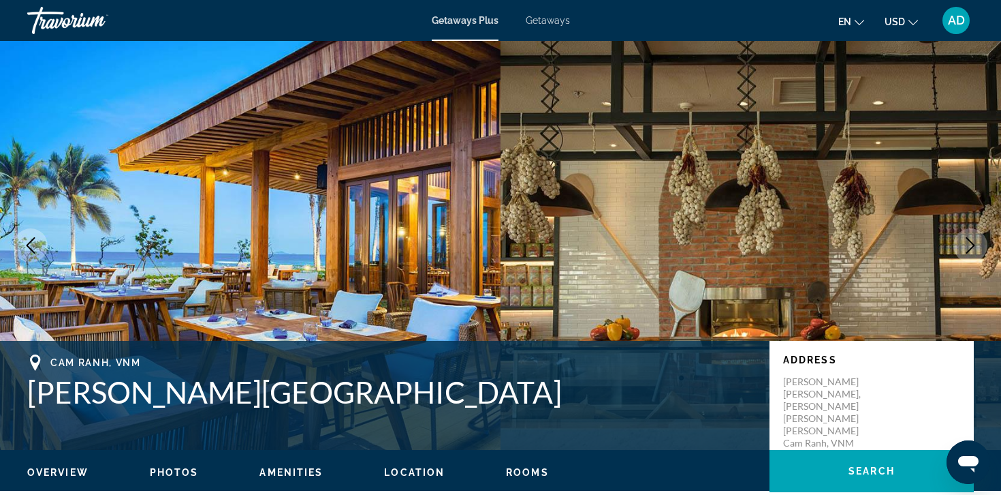
click at [976, 248] on icon "Next image" at bounding box center [970, 245] width 16 height 16
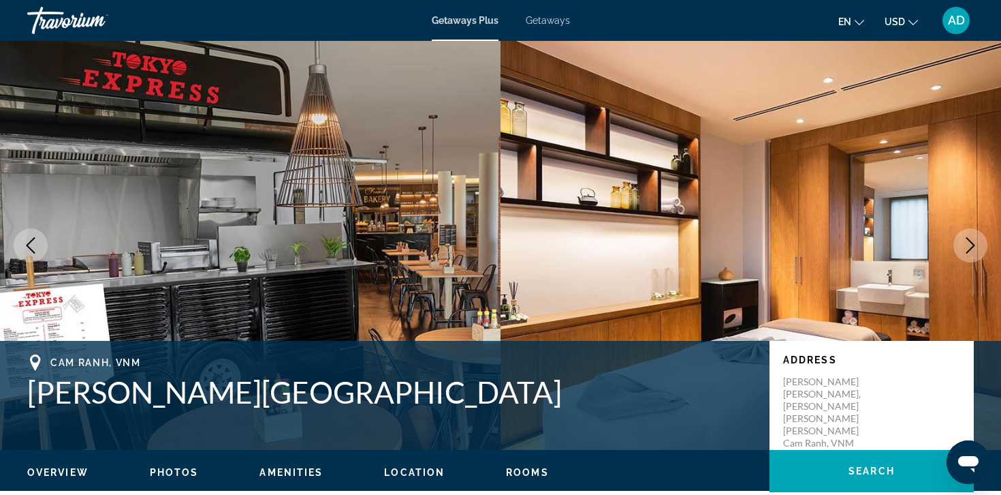
click at [976, 248] on icon "Next image" at bounding box center [970, 245] width 16 height 16
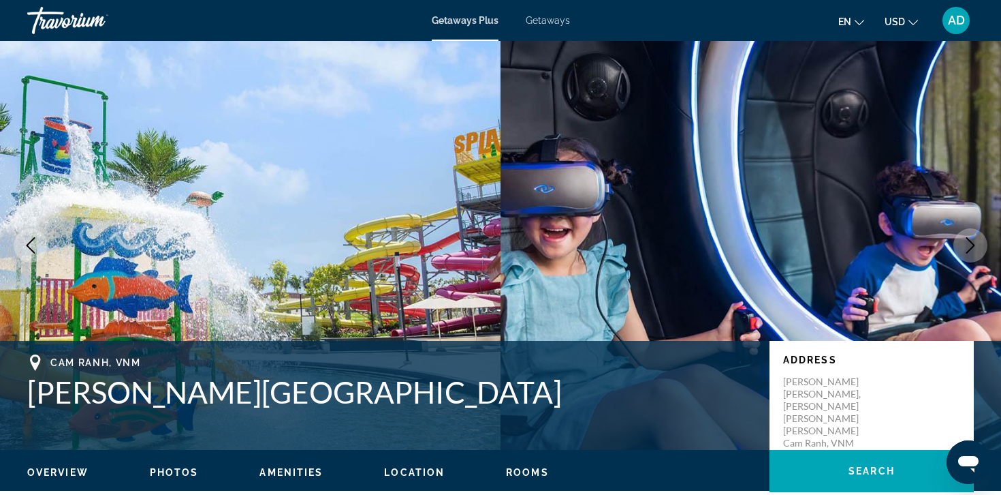
click at [976, 248] on icon "Next image" at bounding box center [970, 245] width 16 height 16
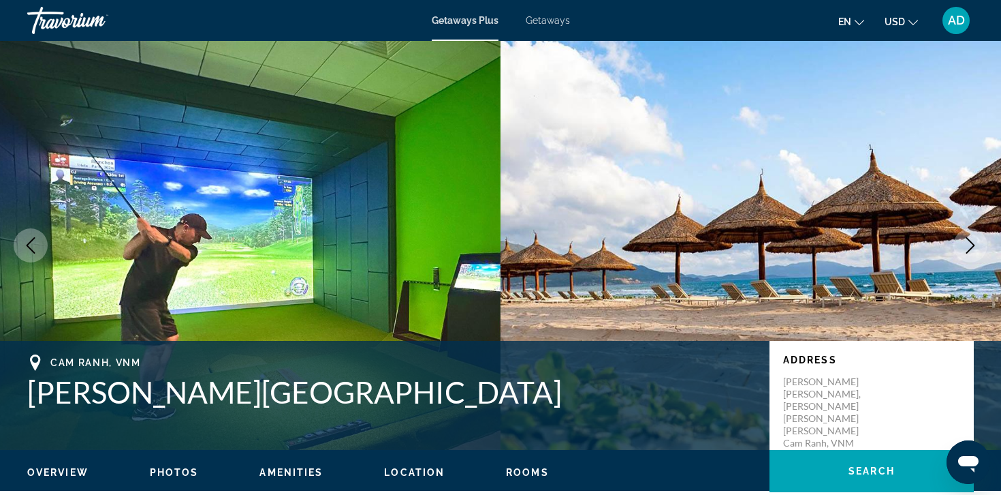
click at [976, 248] on icon "Next image" at bounding box center [970, 245] width 16 height 16
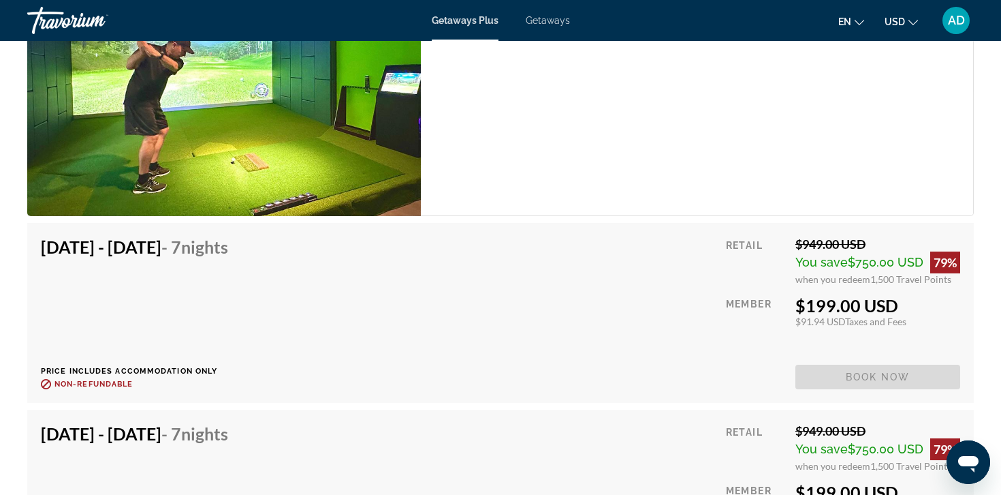
scroll to position [2520, 0]
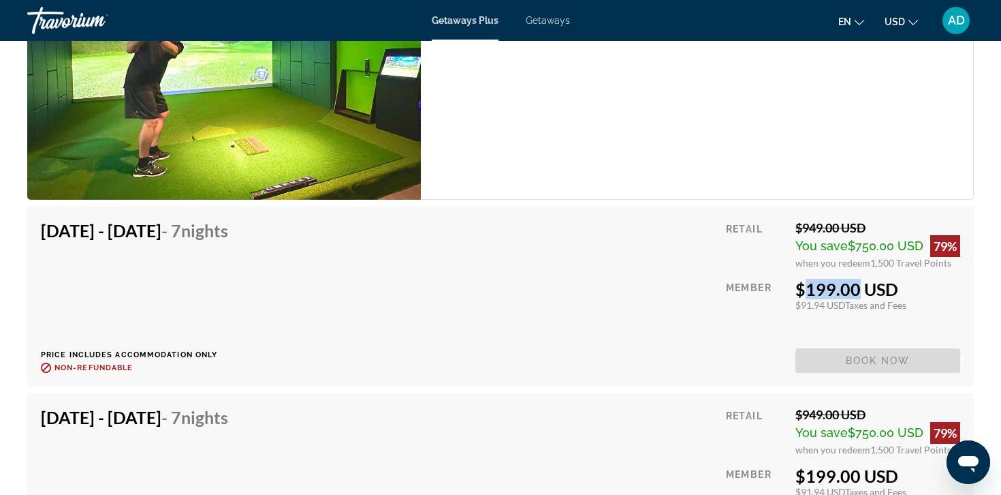
drag, startPoint x: 794, startPoint y: 278, endPoint x: 839, endPoint y: 281, distance: 45.0
click at [839, 281] on div "Retail $949.00 USD You save $750.00 USD 79% when you redeem 1,500 Travel Points…" at bounding box center [843, 296] width 234 height 153
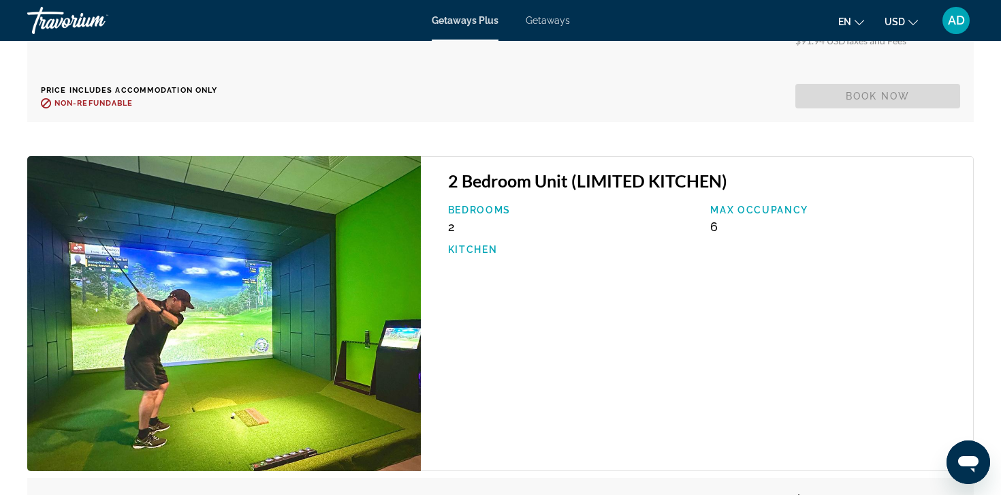
scroll to position [3732, 0]
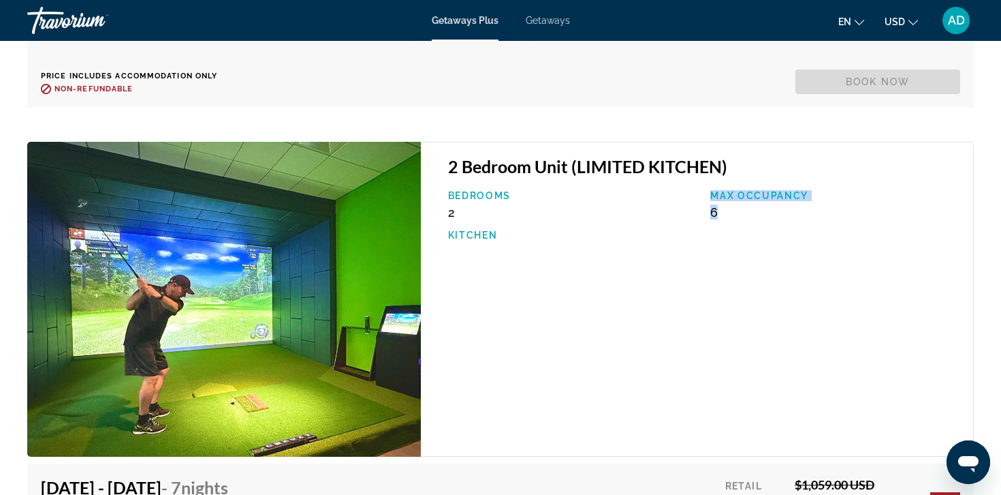
drag, startPoint x: 727, startPoint y: 200, endPoint x: 703, endPoint y: 200, distance: 23.8
click at [703, 200] on div "Bedrooms 2 Max Occupancy 6 Kitchen" at bounding box center [704, 222] width 526 height 64
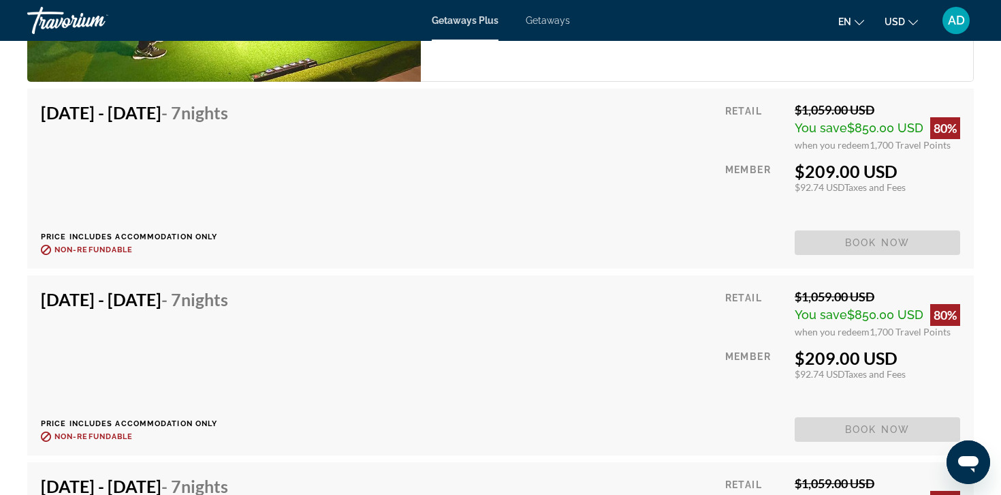
scroll to position [4108, 0]
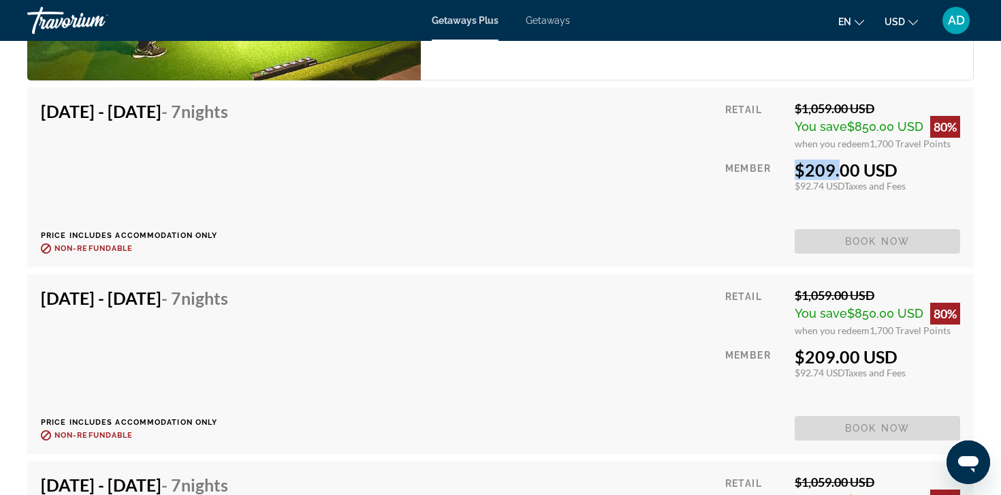
drag, startPoint x: 834, startPoint y: 157, endPoint x: 784, endPoint y: 155, distance: 50.4
click at [784, 156] on div "Retail $1,059.00 USD You save $850.00 USD 80% when you redeem 1,700 Travel Poin…" at bounding box center [842, 177] width 235 height 153
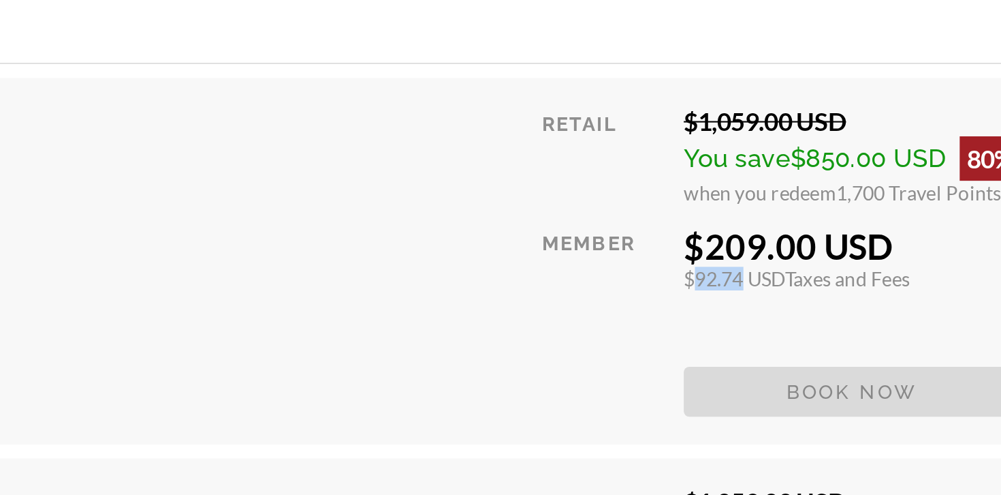
drag, startPoint x: 820, startPoint y: 176, endPoint x: 790, endPoint y: 176, distance: 30.0
click at [790, 176] on div "Retail $1,059.00 USD You save $850.00 USD 80% when you redeem 1,700 Travel Poin…" at bounding box center [842, 177] width 235 height 153
click at [839, 181] on div "Retail $1,059.00 USD You save $850.00 USD 80% when you redeem 1,700 Travel Poin…" at bounding box center [842, 177] width 235 height 153
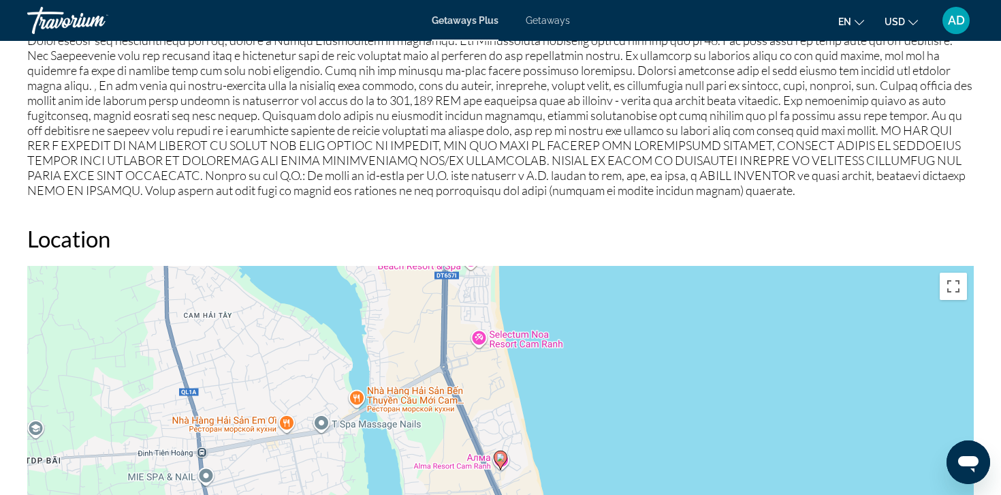
scroll to position [0, 0]
